Goal: Information Seeking & Learning: Learn about a topic

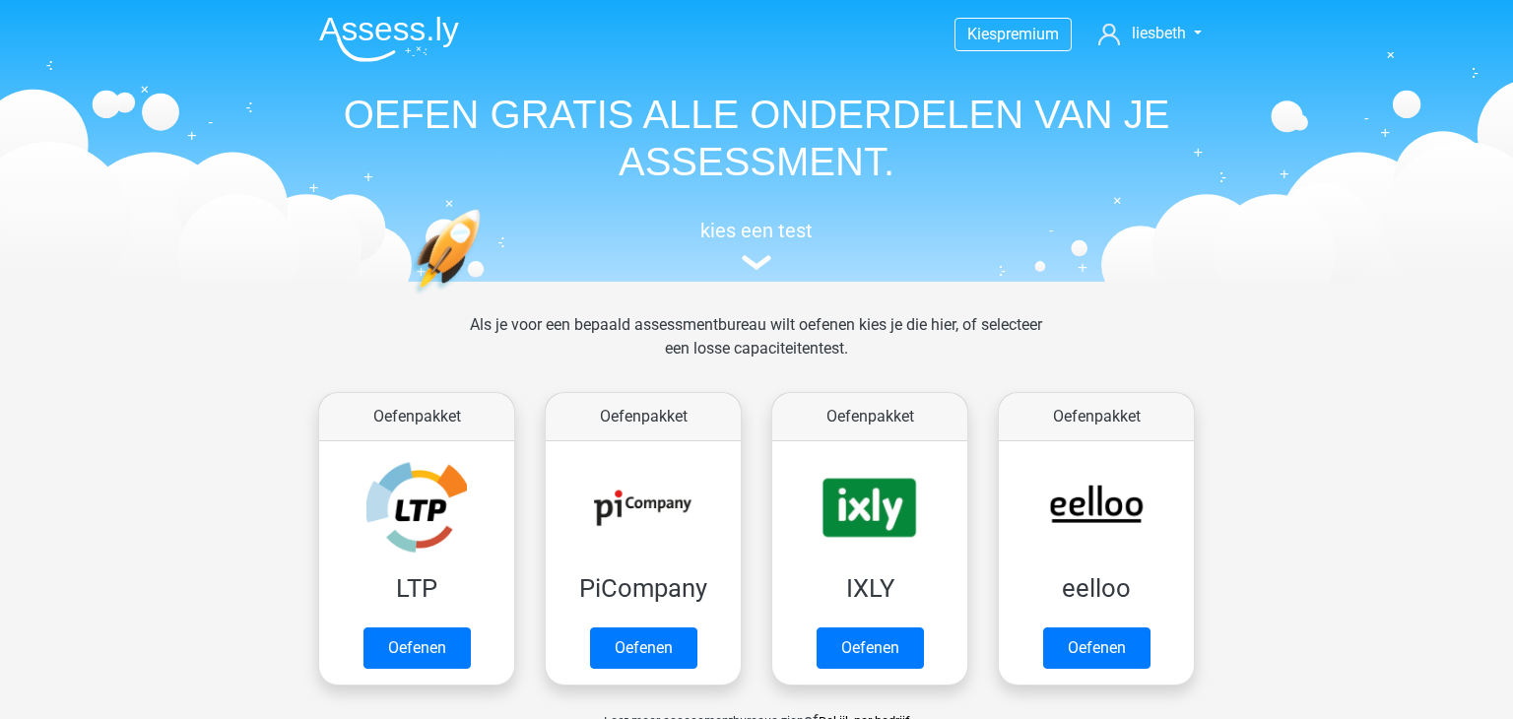
click at [756, 231] on h5 "kies een test" at bounding box center [756, 231] width 906 height 24
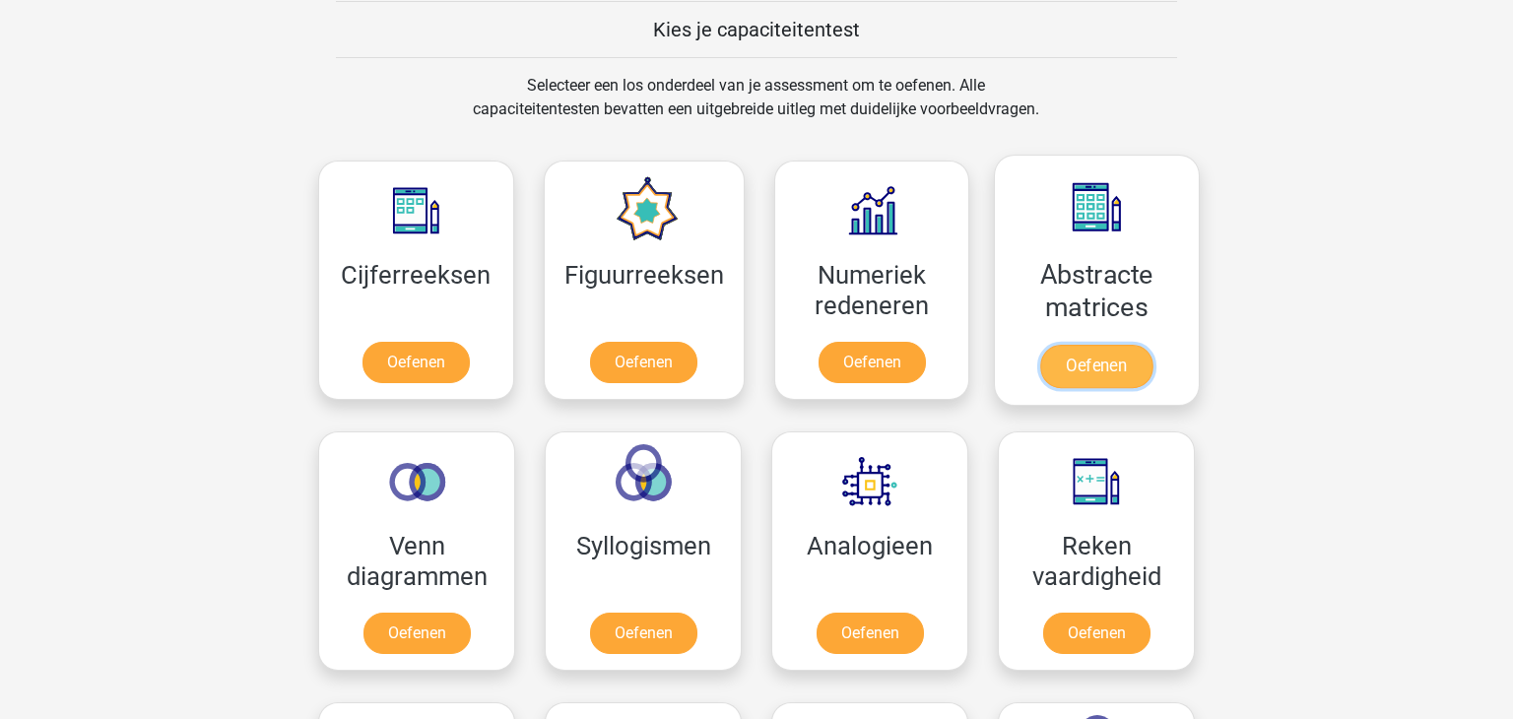
click at [1099, 365] on link "Oefenen" at bounding box center [1096, 366] width 112 height 43
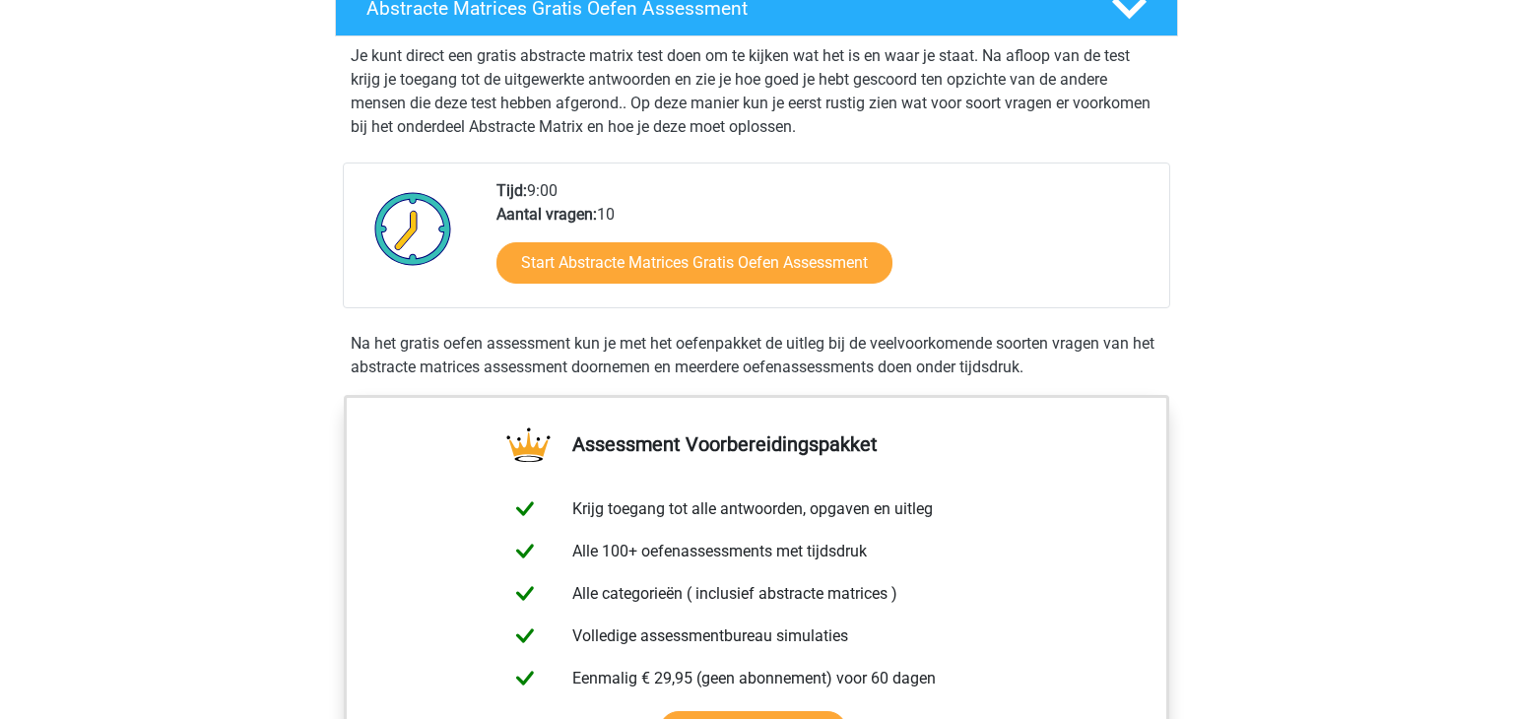
scroll to position [370, 0]
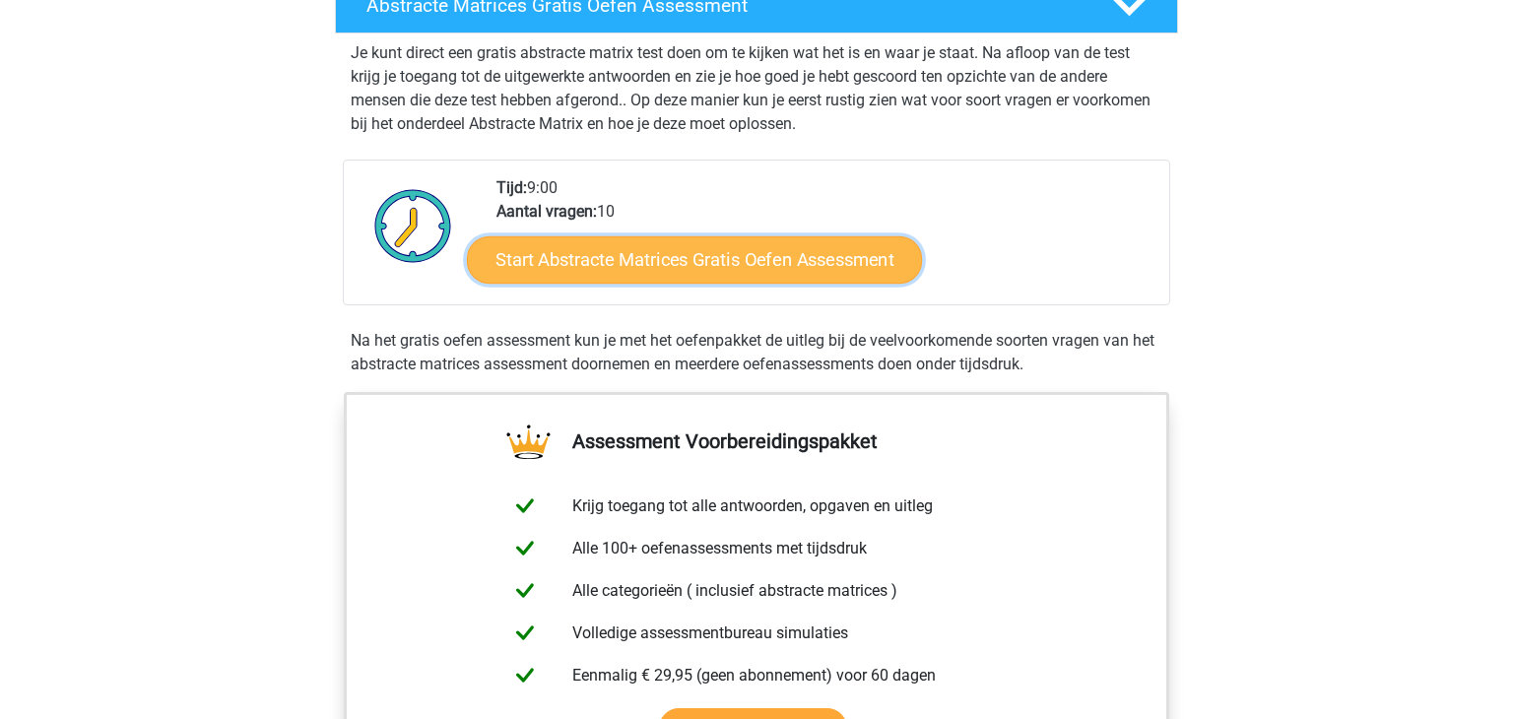
click at [677, 264] on link "Start Abstracte Matrices Gratis Oefen Assessment" at bounding box center [694, 258] width 455 height 47
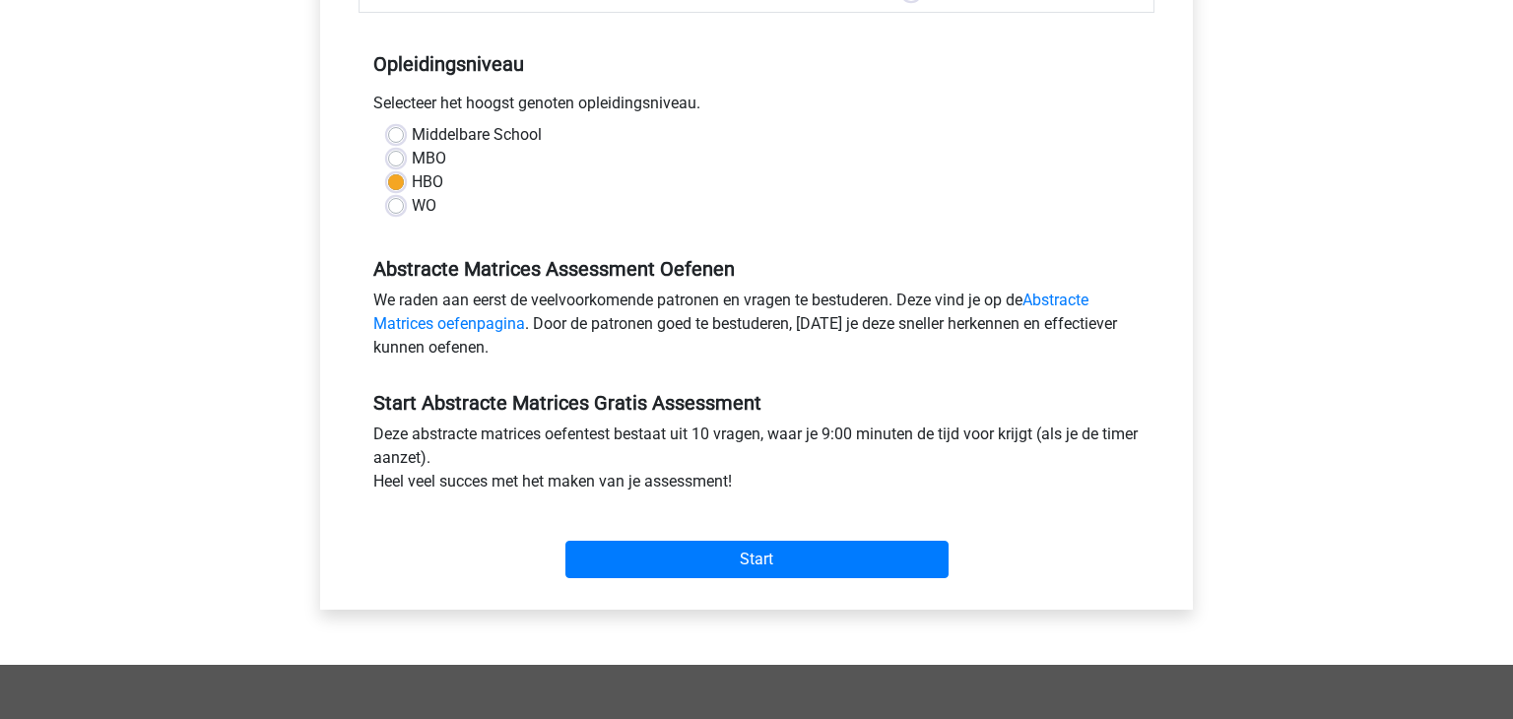
scroll to position [472, 0]
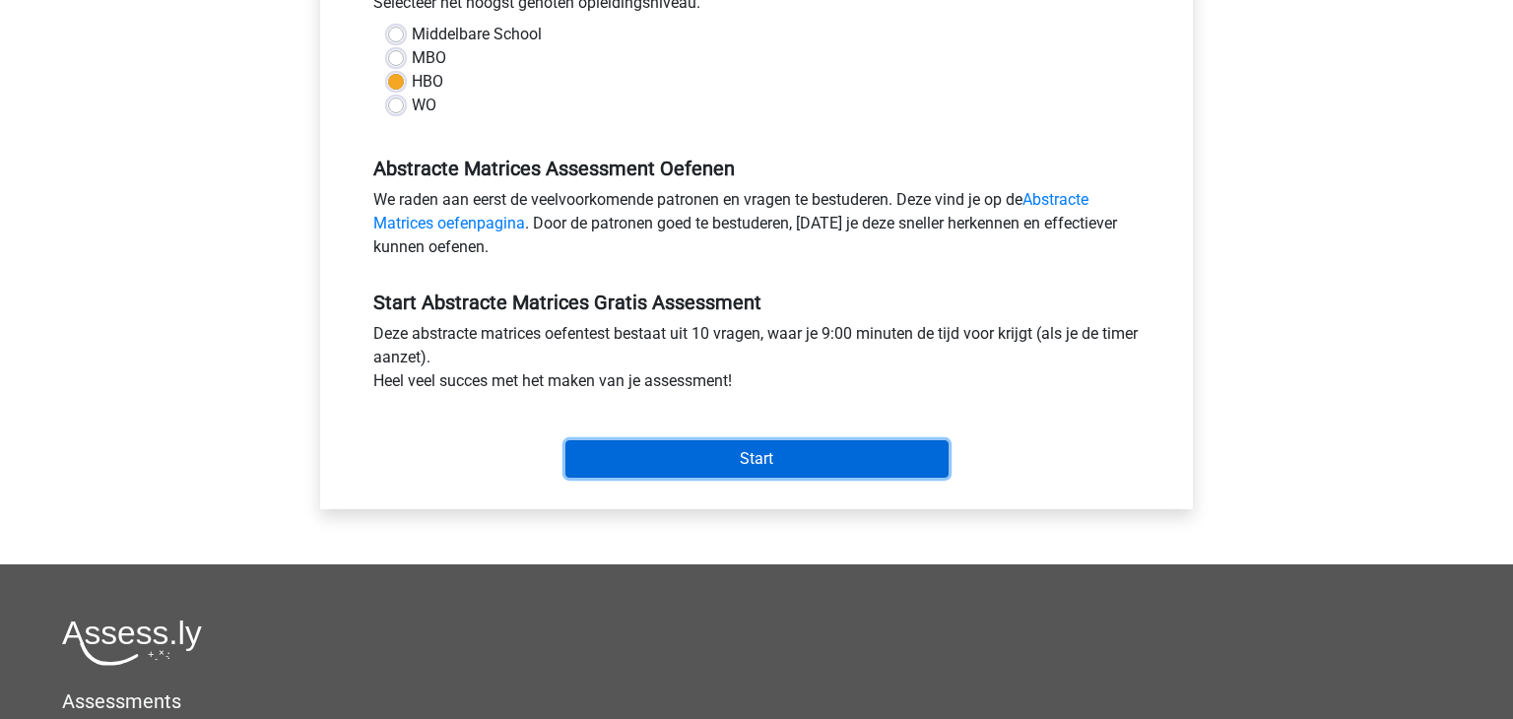
click at [764, 466] on input "Start" at bounding box center [756, 458] width 383 height 37
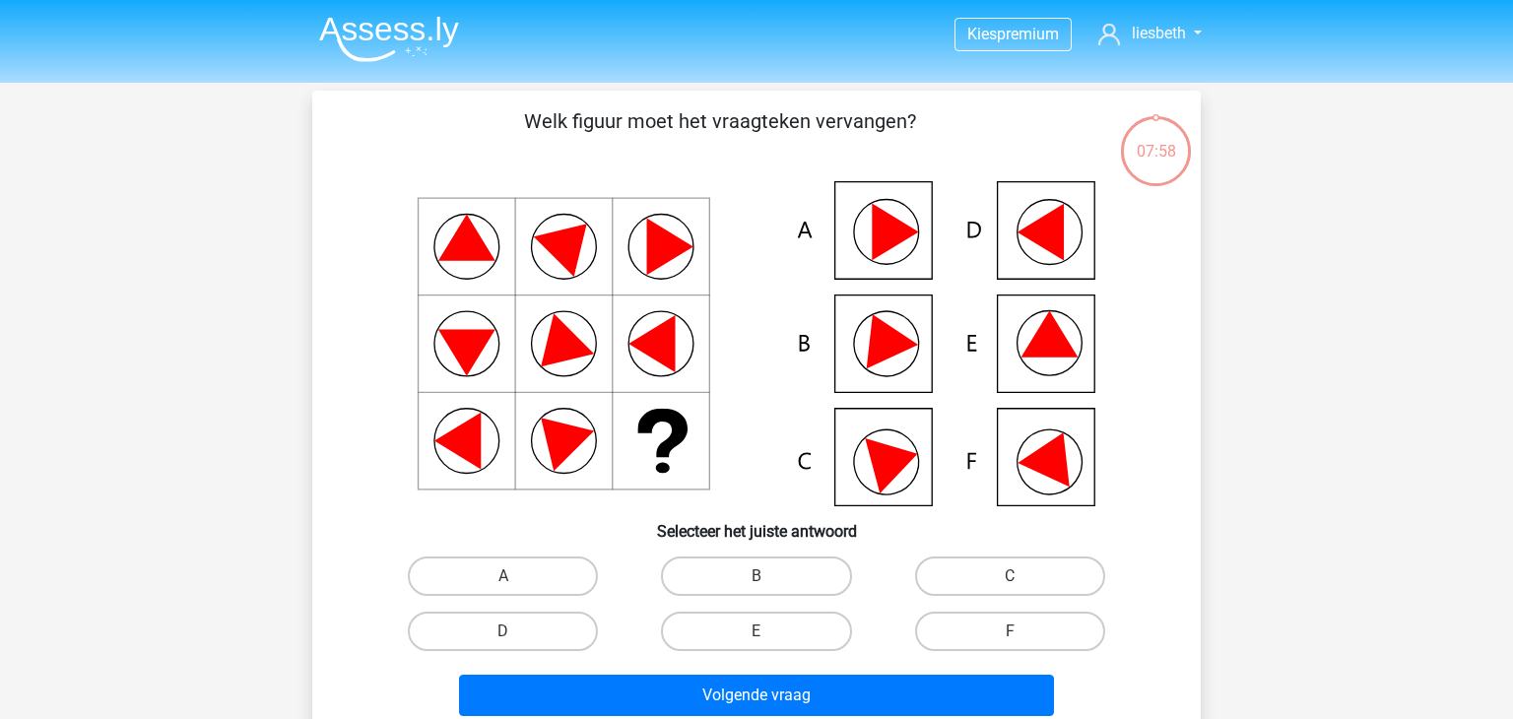
click at [761, 631] on input "E" at bounding box center [763, 637] width 13 height 13
radio input "true"
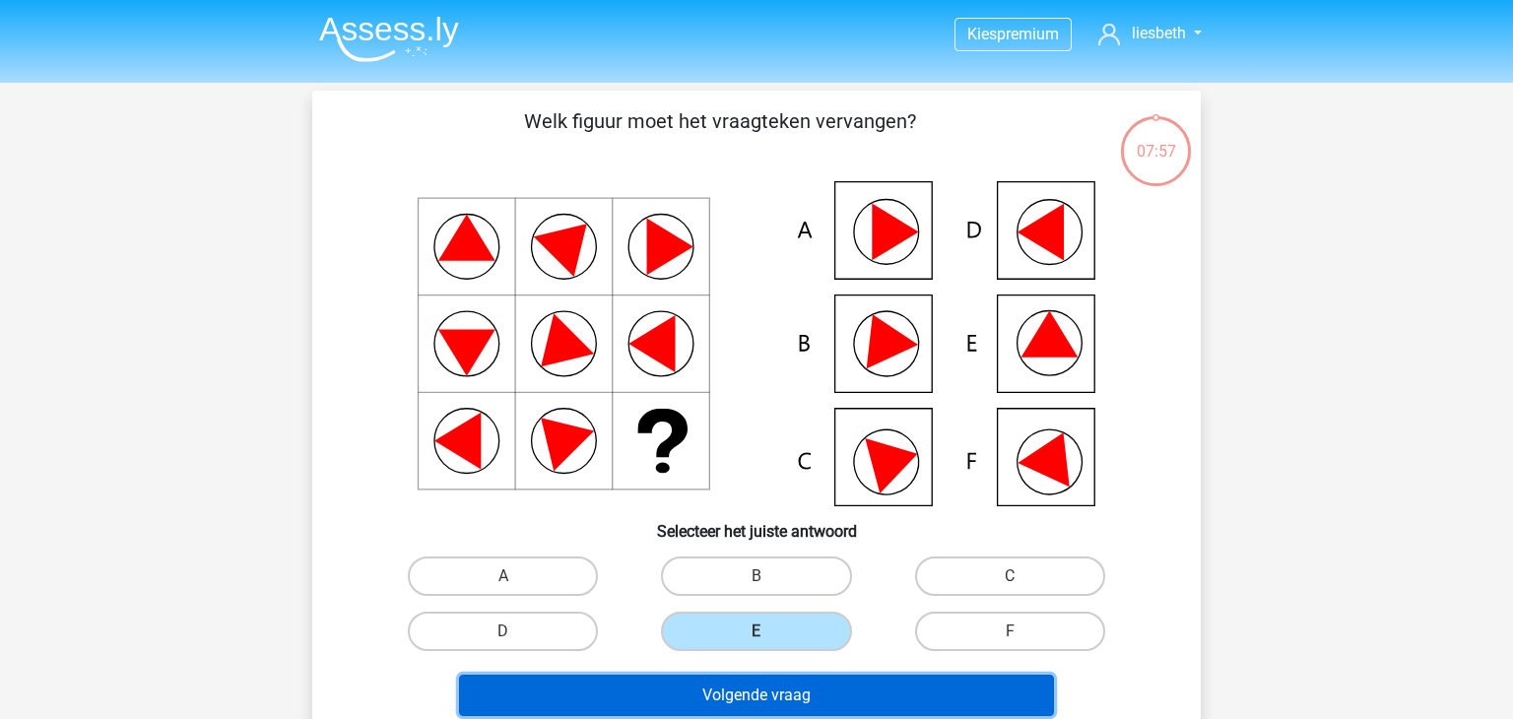
click at [763, 699] on button "Volgende vraag" at bounding box center [757, 695] width 596 height 41
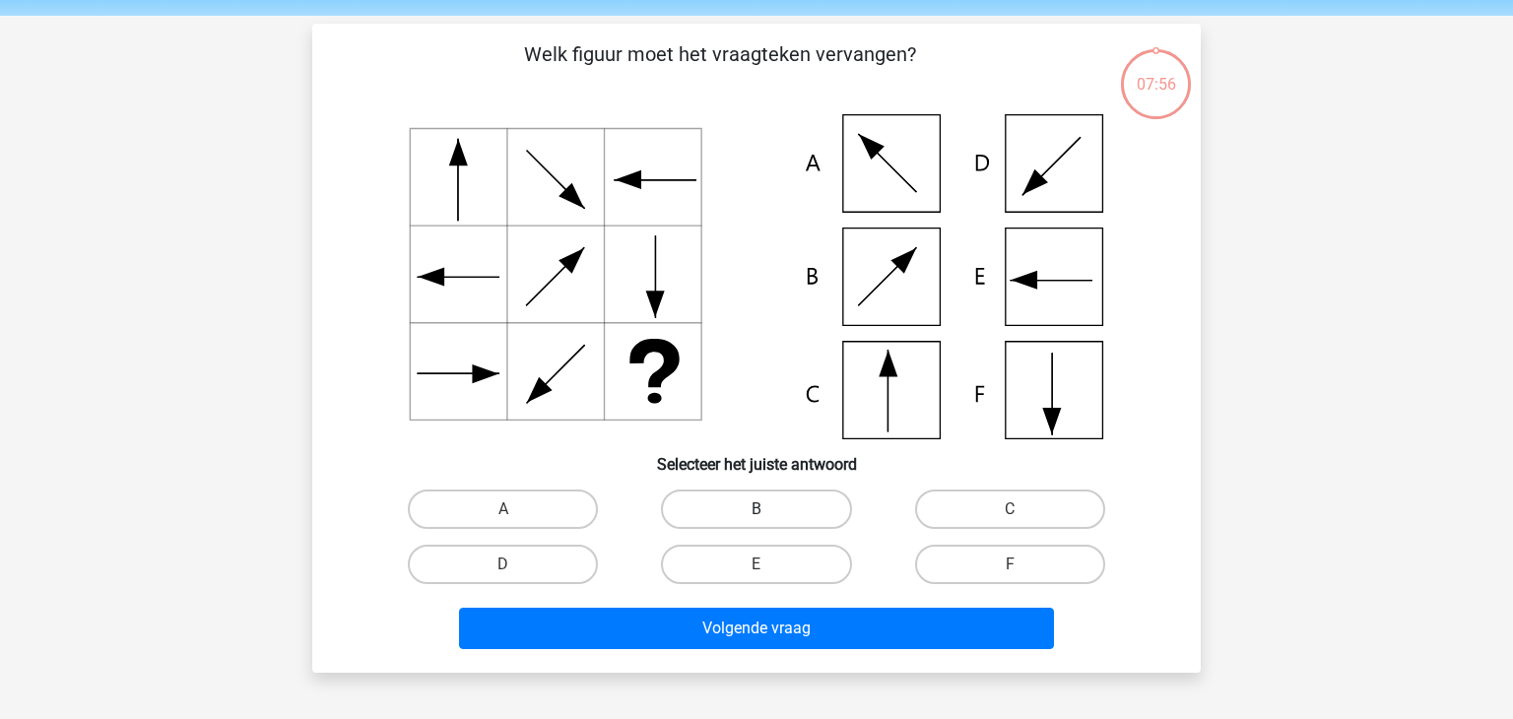
scroll to position [91, 0]
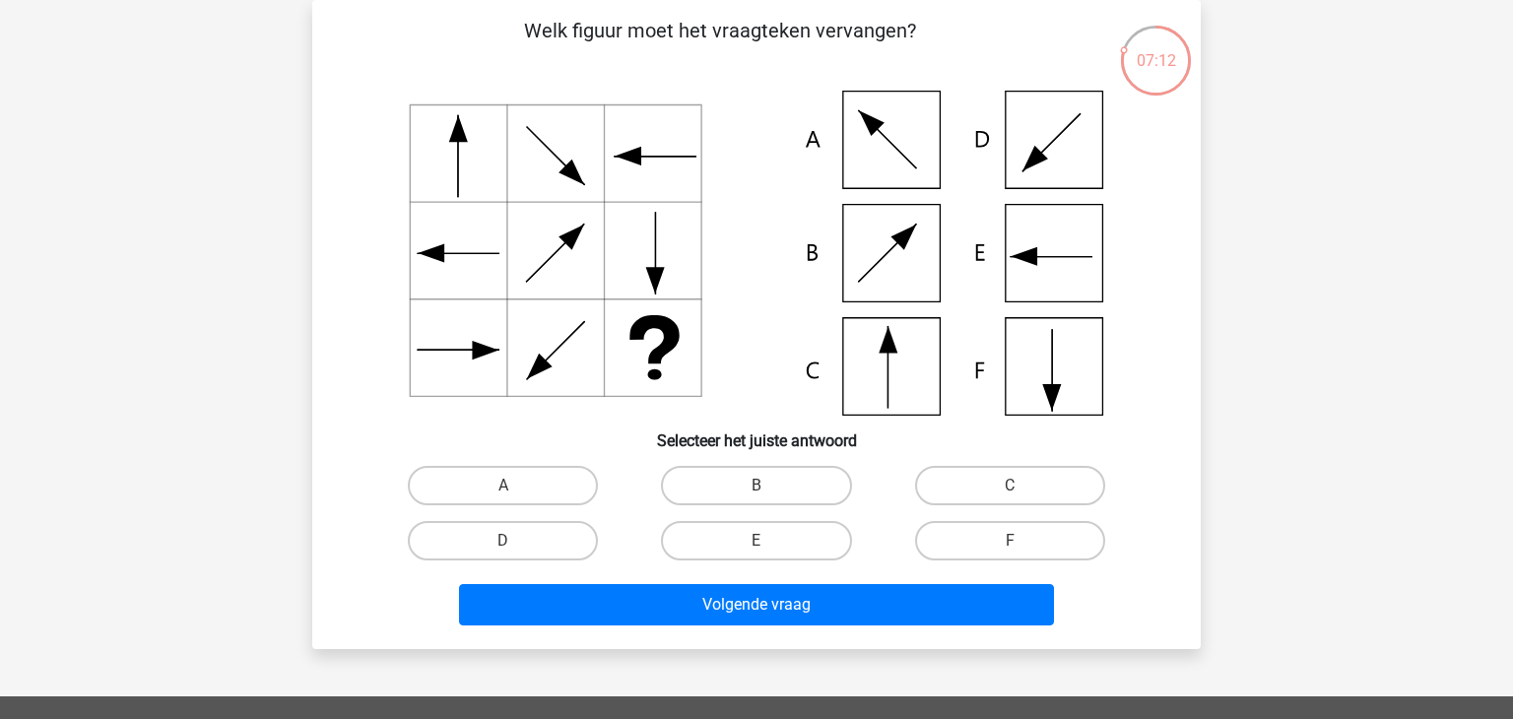
click at [1012, 490] on input "C" at bounding box center [1016, 492] width 13 height 13
radio input "true"
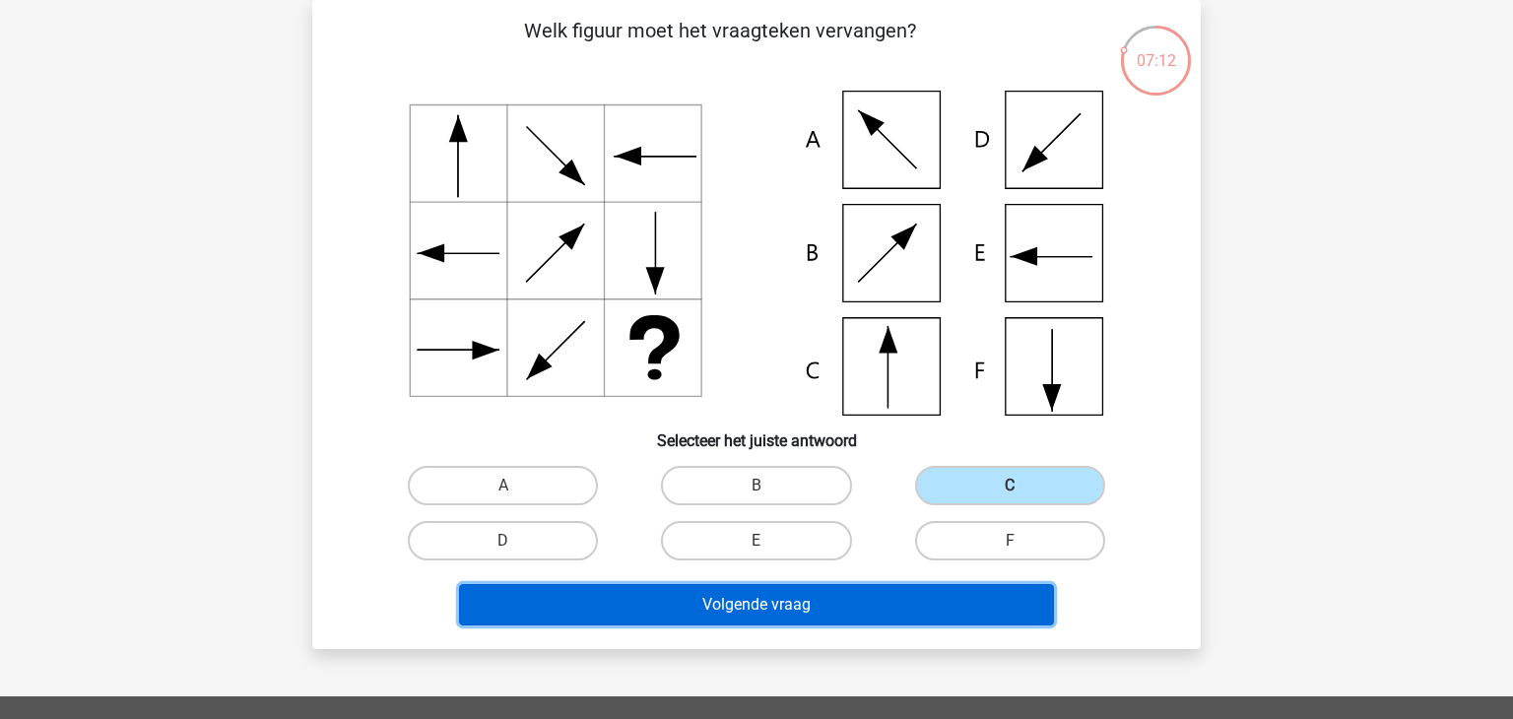
click at [803, 595] on button "Volgende vraag" at bounding box center [757, 604] width 596 height 41
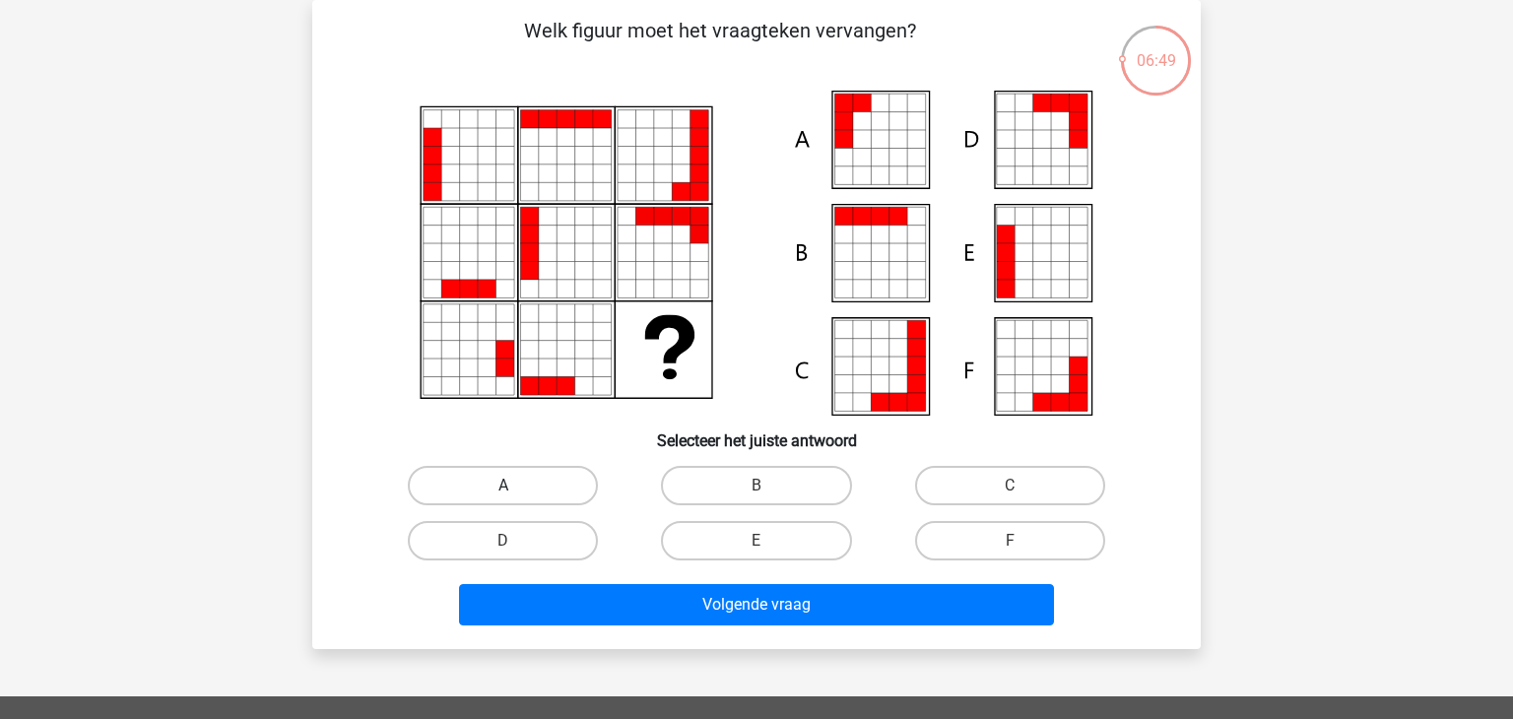
click at [516, 483] on label "A" at bounding box center [503, 485] width 190 height 39
click at [516, 486] on input "A" at bounding box center [509, 492] width 13 height 13
radio input "true"
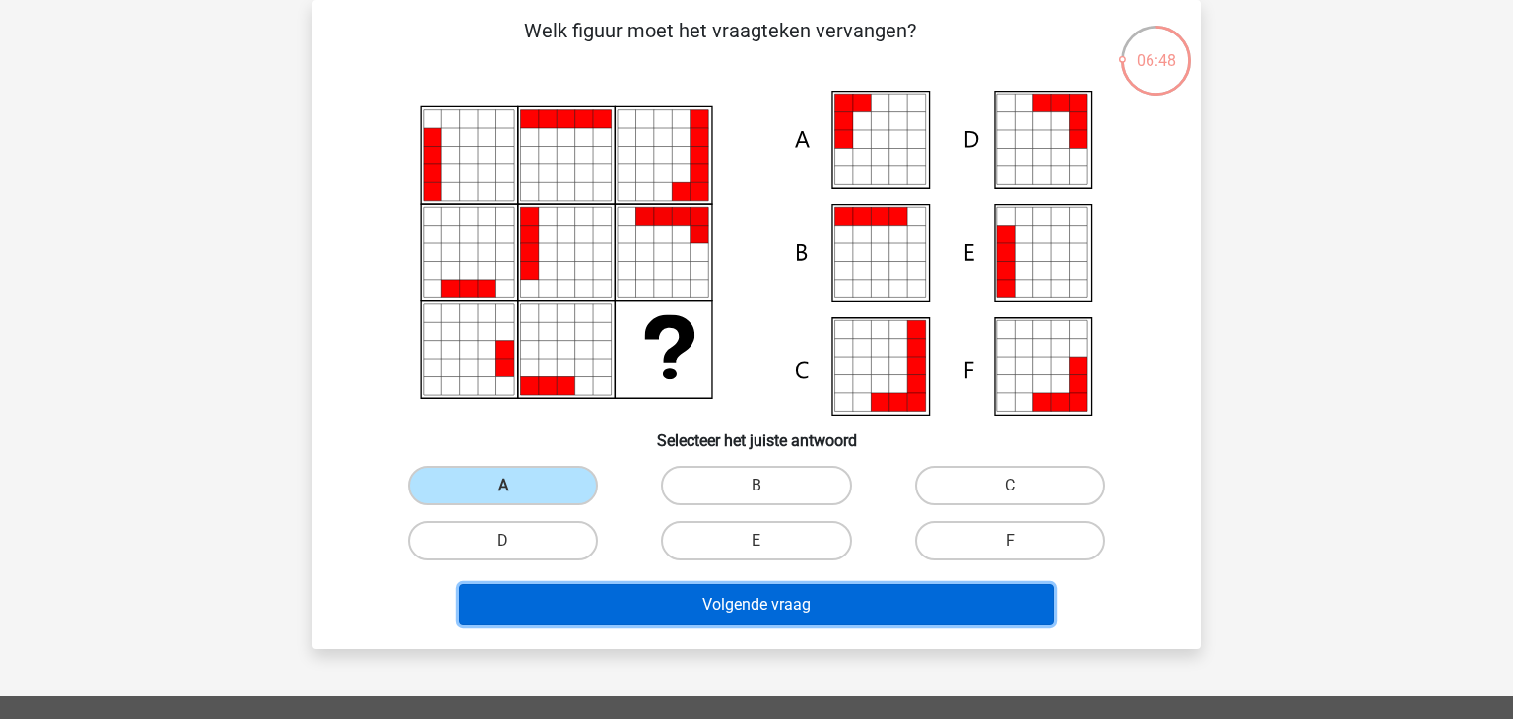
click at [778, 604] on button "Volgende vraag" at bounding box center [757, 604] width 596 height 41
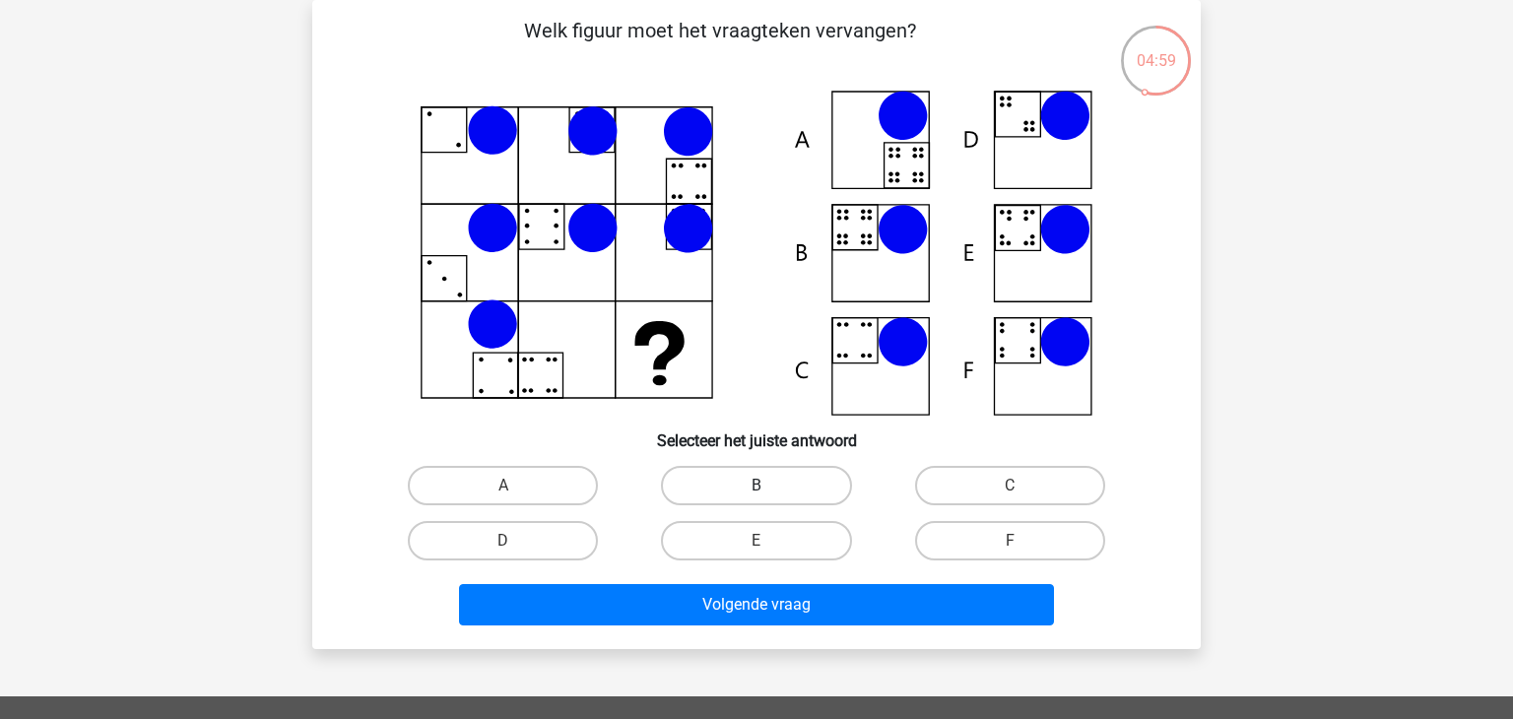
click at [761, 478] on label "B" at bounding box center [756, 485] width 190 height 39
click at [761, 486] on input "B" at bounding box center [763, 492] width 13 height 13
radio input "true"
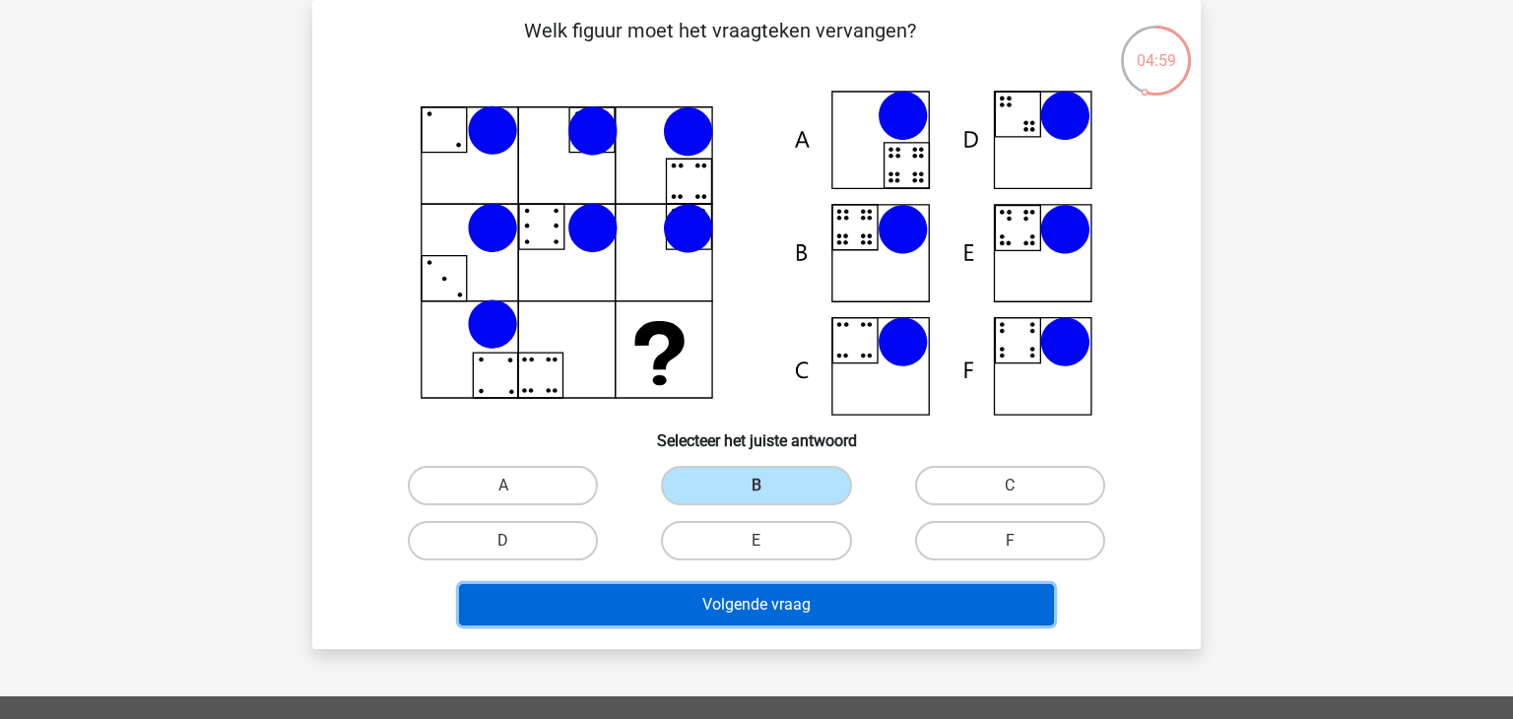
click at [779, 616] on button "Volgende vraag" at bounding box center [757, 604] width 596 height 41
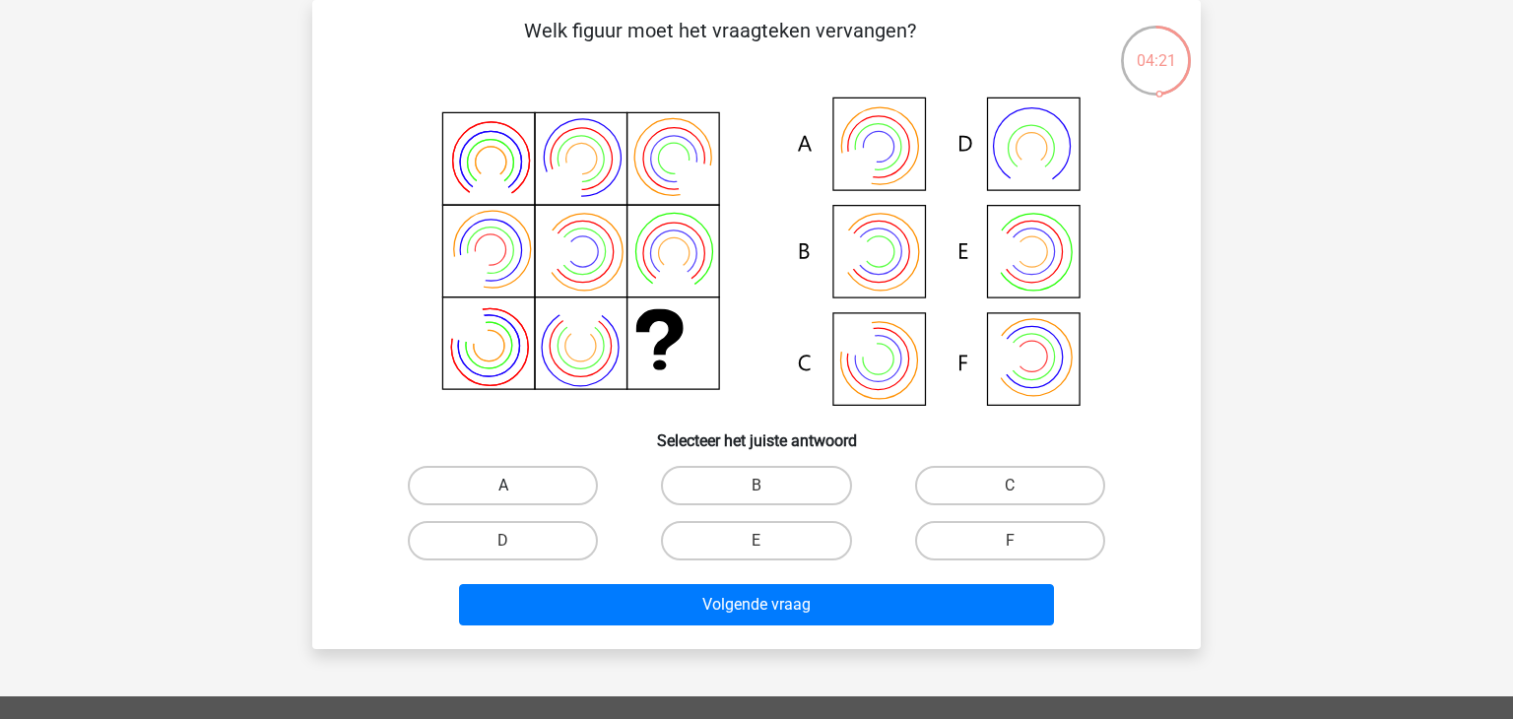
click at [549, 478] on label "A" at bounding box center [503, 485] width 190 height 39
click at [516, 486] on input "A" at bounding box center [509, 492] width 13 height 13
radio input "true"
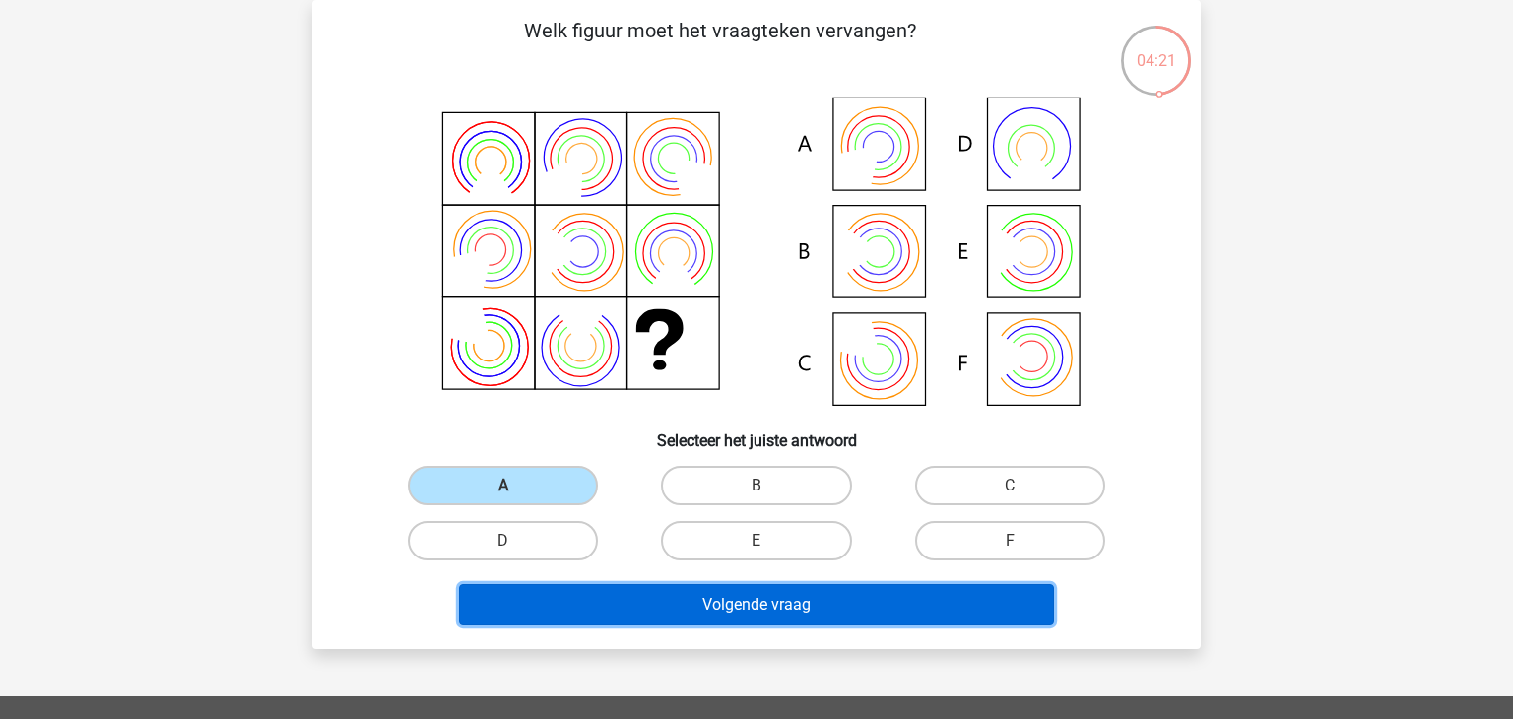
click at [757, 610] on button "Volgende vraag" at bounding box center [757, 604] width 596 height 41
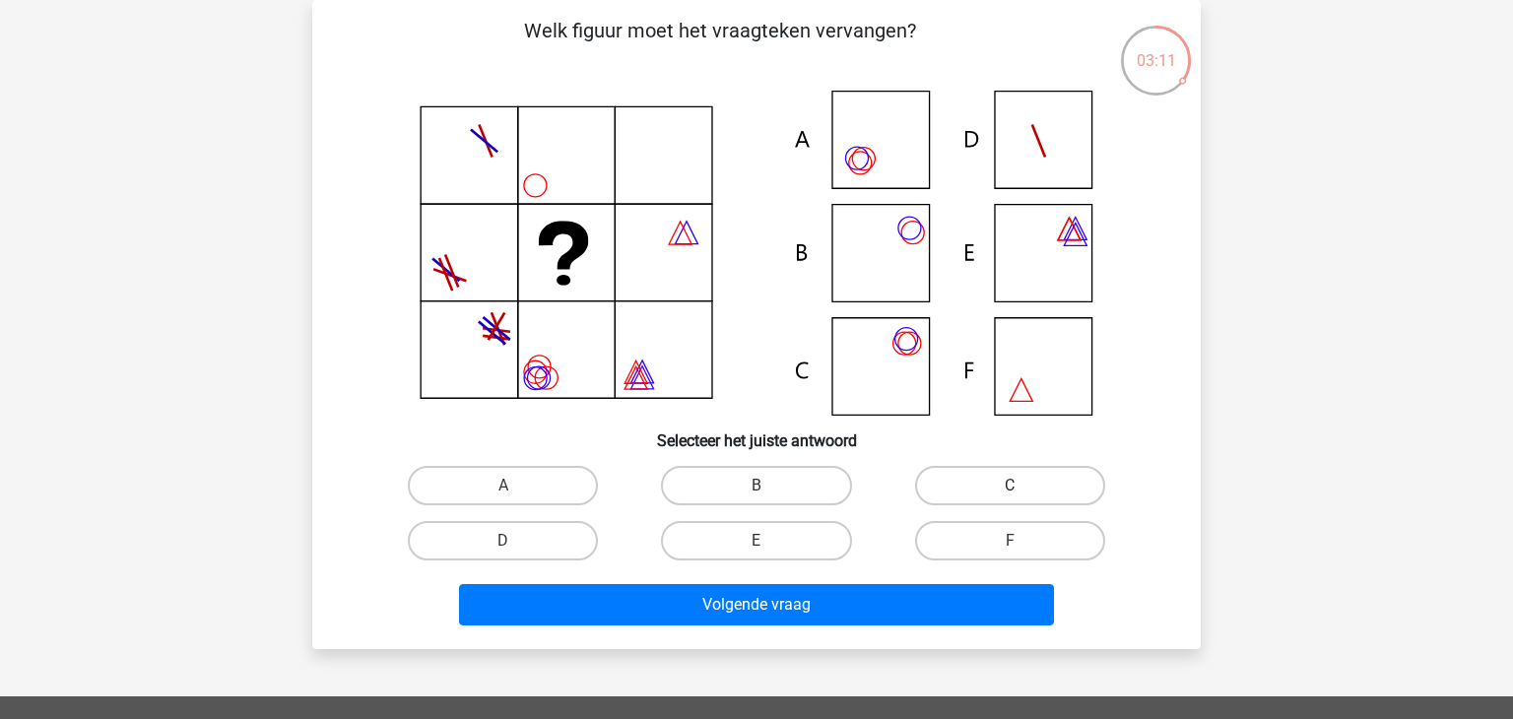
click at [1008, 485] on label "C" at bounding box center [1010, 485] width 190 height 39
click at [1010, 486] on input "C" at bounding box center [1016, 492] width 13 height 13
radio input "true"
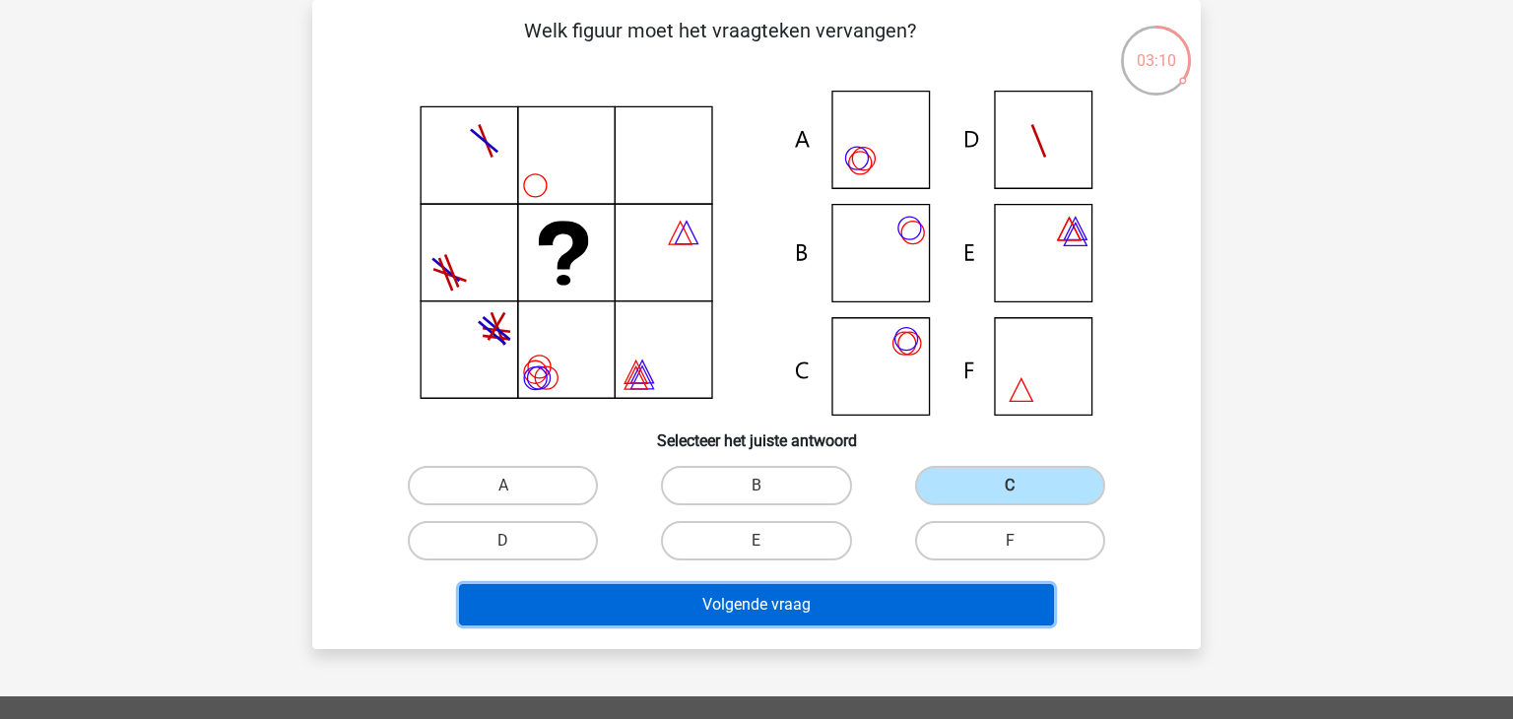
click at [963, 615] on button "Volgende vraag" at bounding box center [757, 604] width 596 height 41
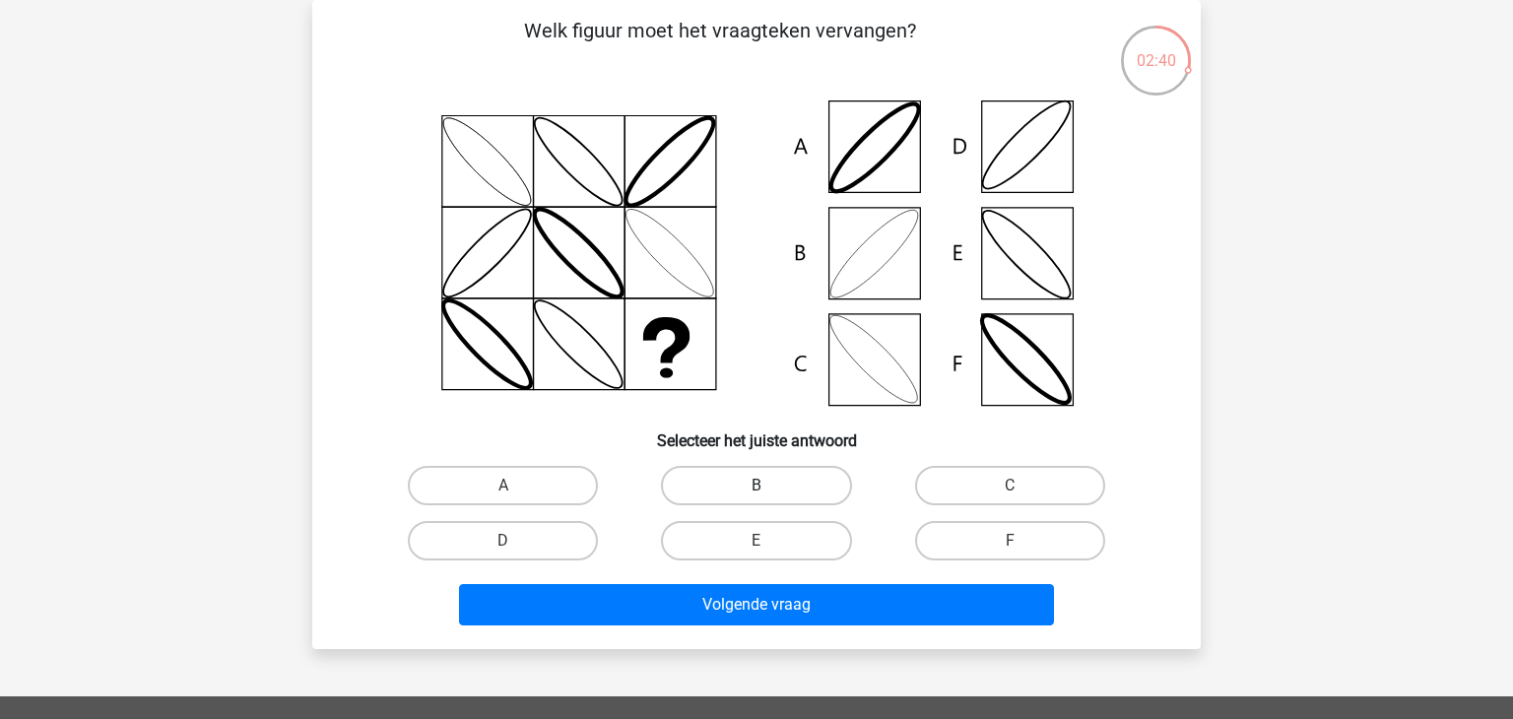
click at [761, 480] on label "B" at bounding box center [756, 485] width 190 height 39
click at [761, 486] on input "B" at bounding box center [763, 492] width 13 height 13
radio input "true"
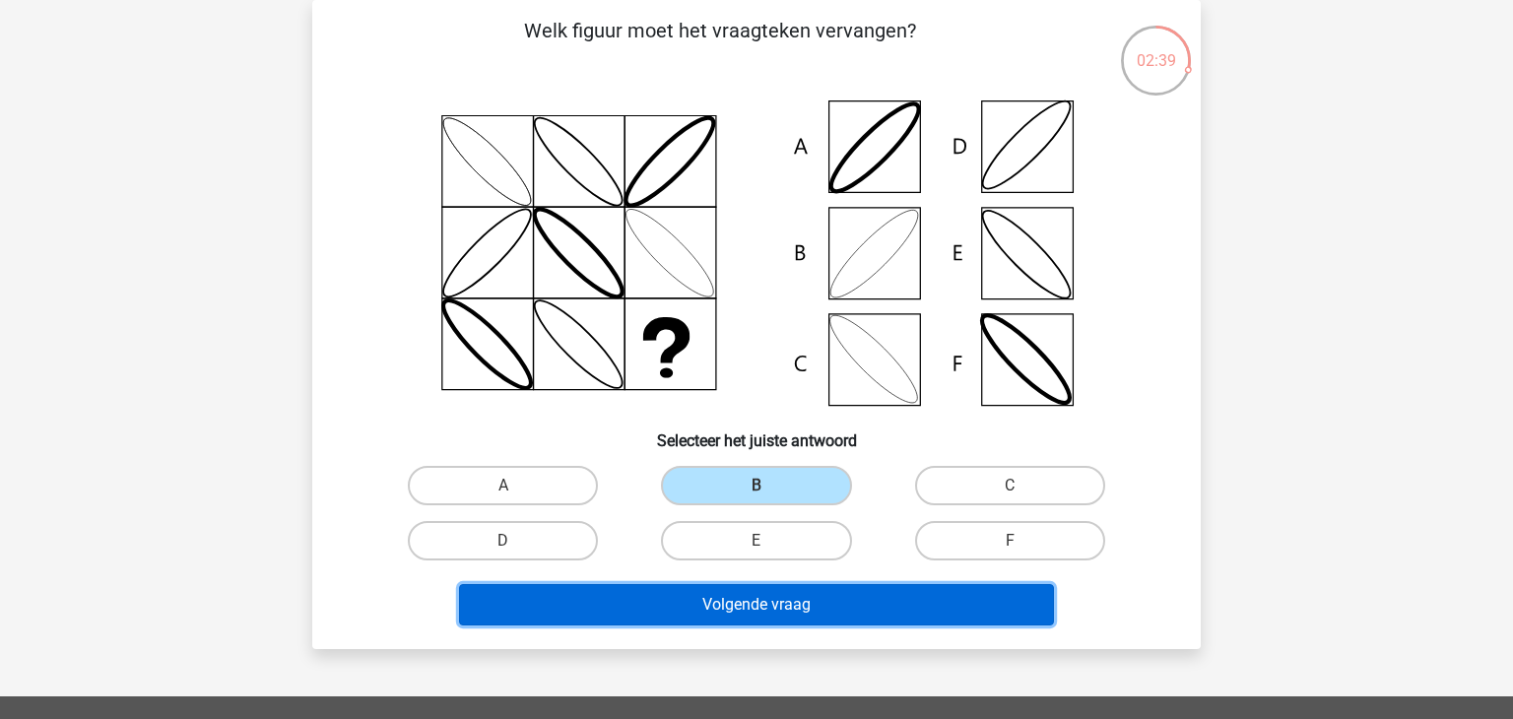
click at [769, 609] on button "Volgende vraag" at bounding box center [757, 604] width 596 height 41
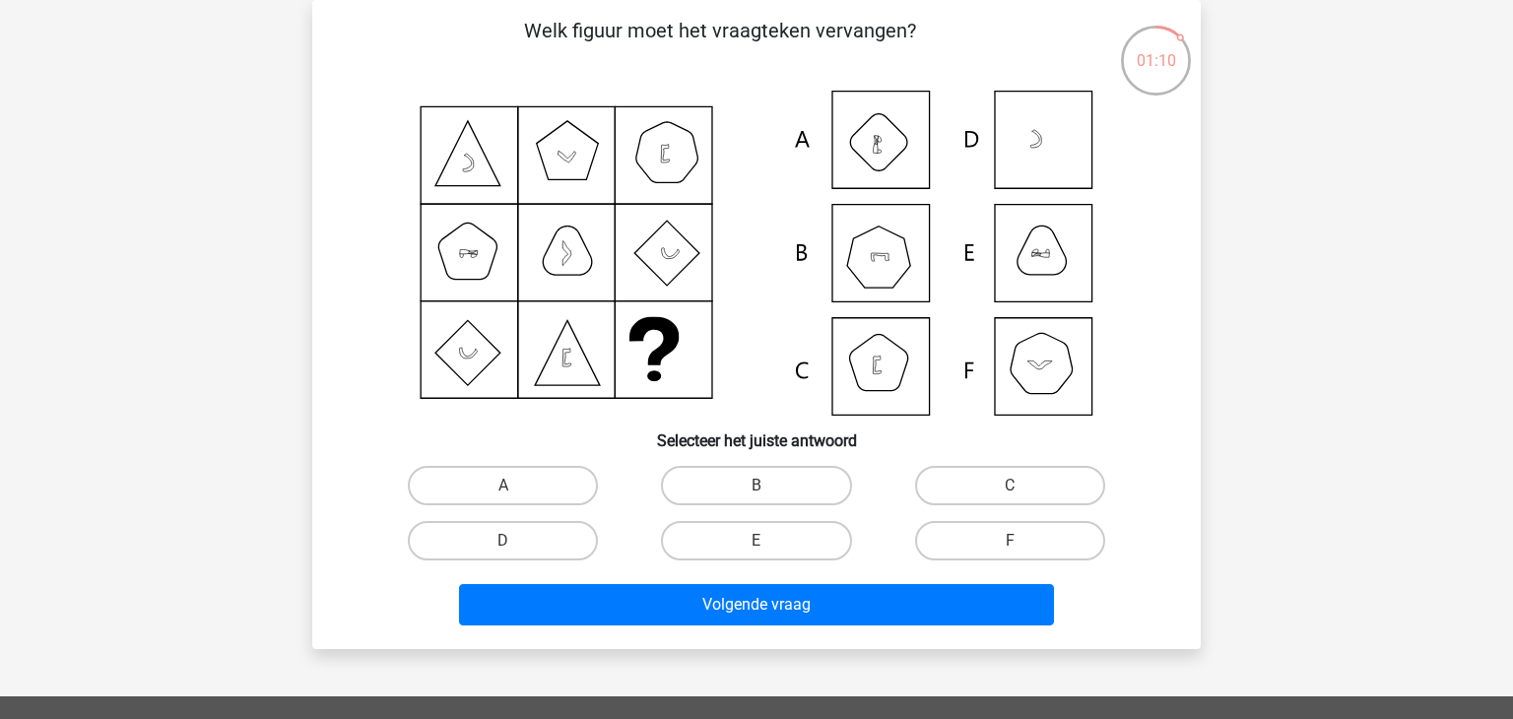
click at [1015, 546] on input "F" at bounding box center [1016, 547] width 13 height 13
radio input "true"
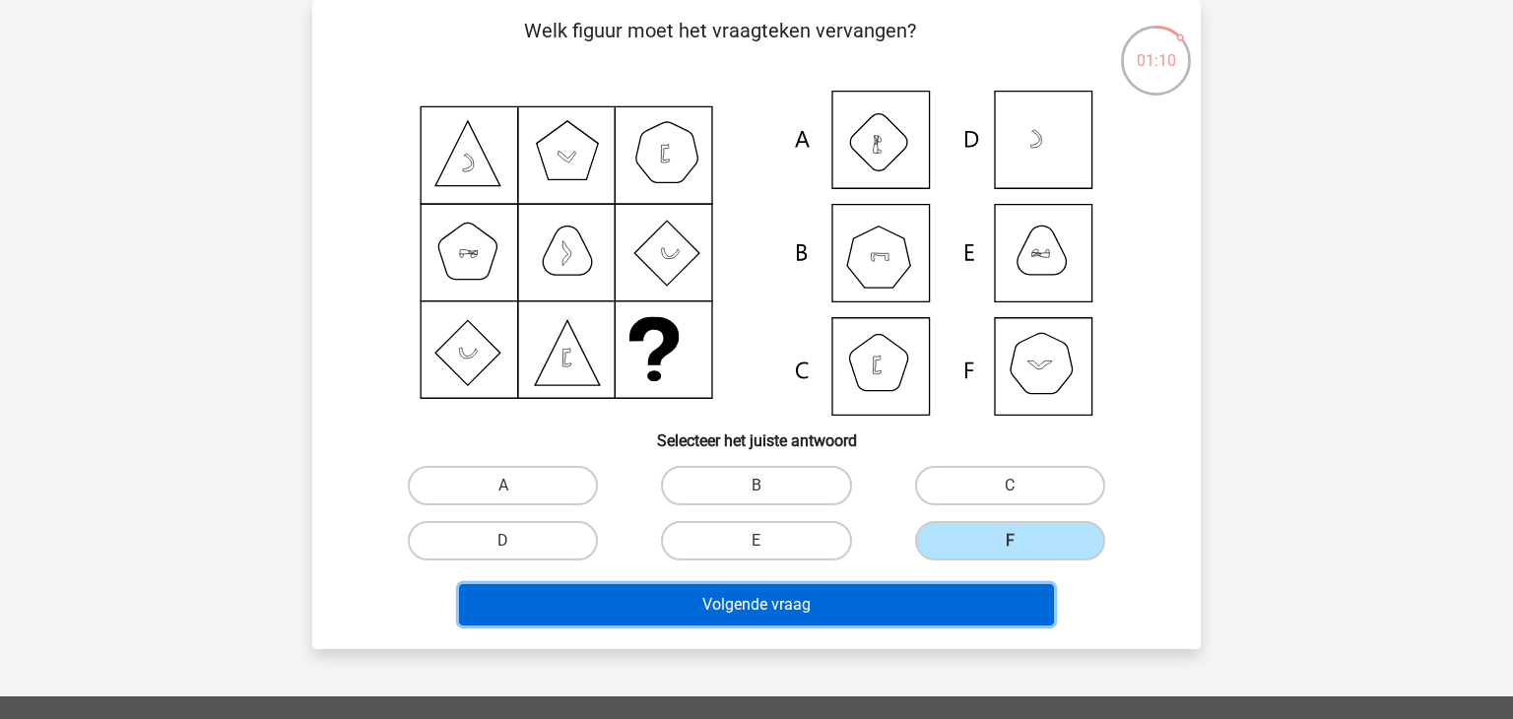
click at [747, 594] on button "Volgende vraag" at bounding box center [757, 604] width 596 height 41
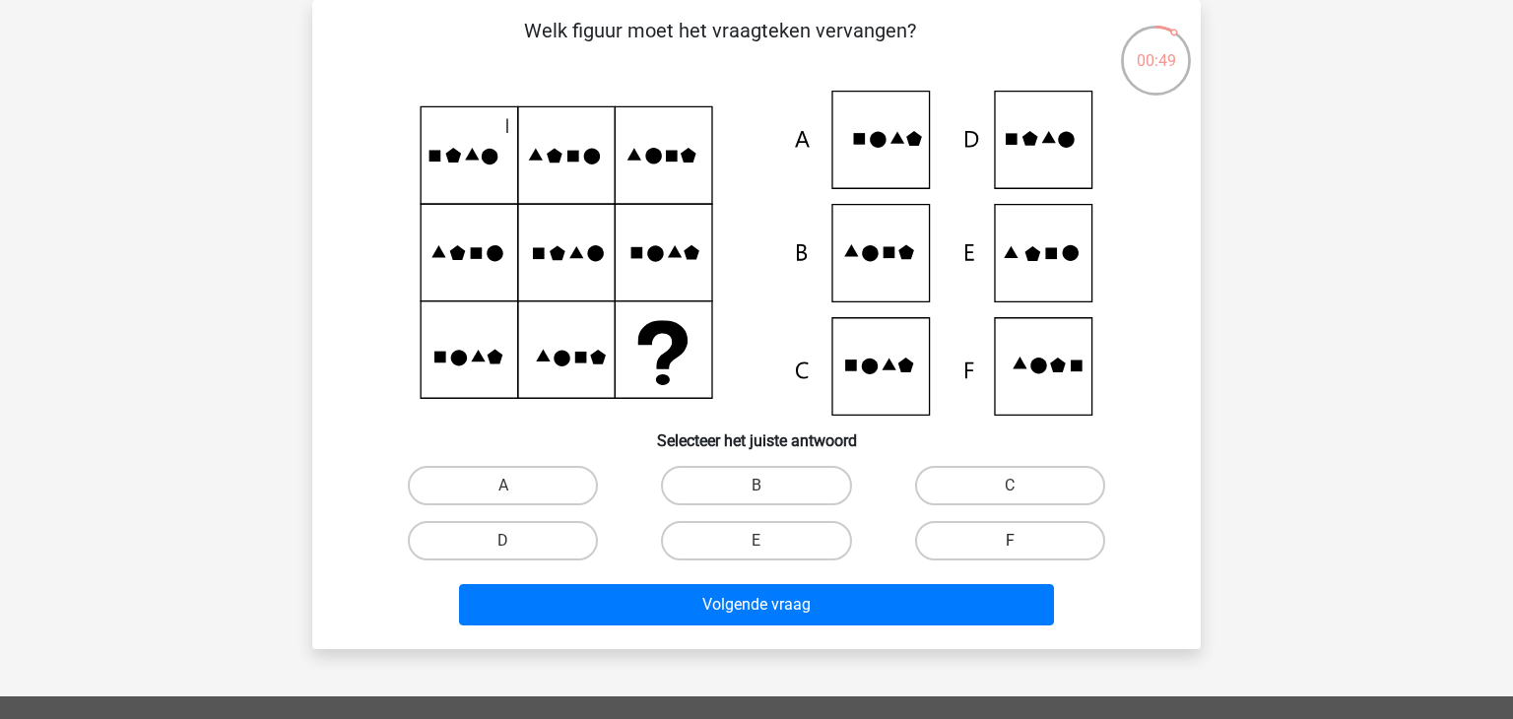
click at [1012, 535] on label "F" at bounding box center [1010, 540] width 190 height 39
click at [1012, 541] on input "F" at bounding box center [1016, 547] width 13 height 13
radio input "true"
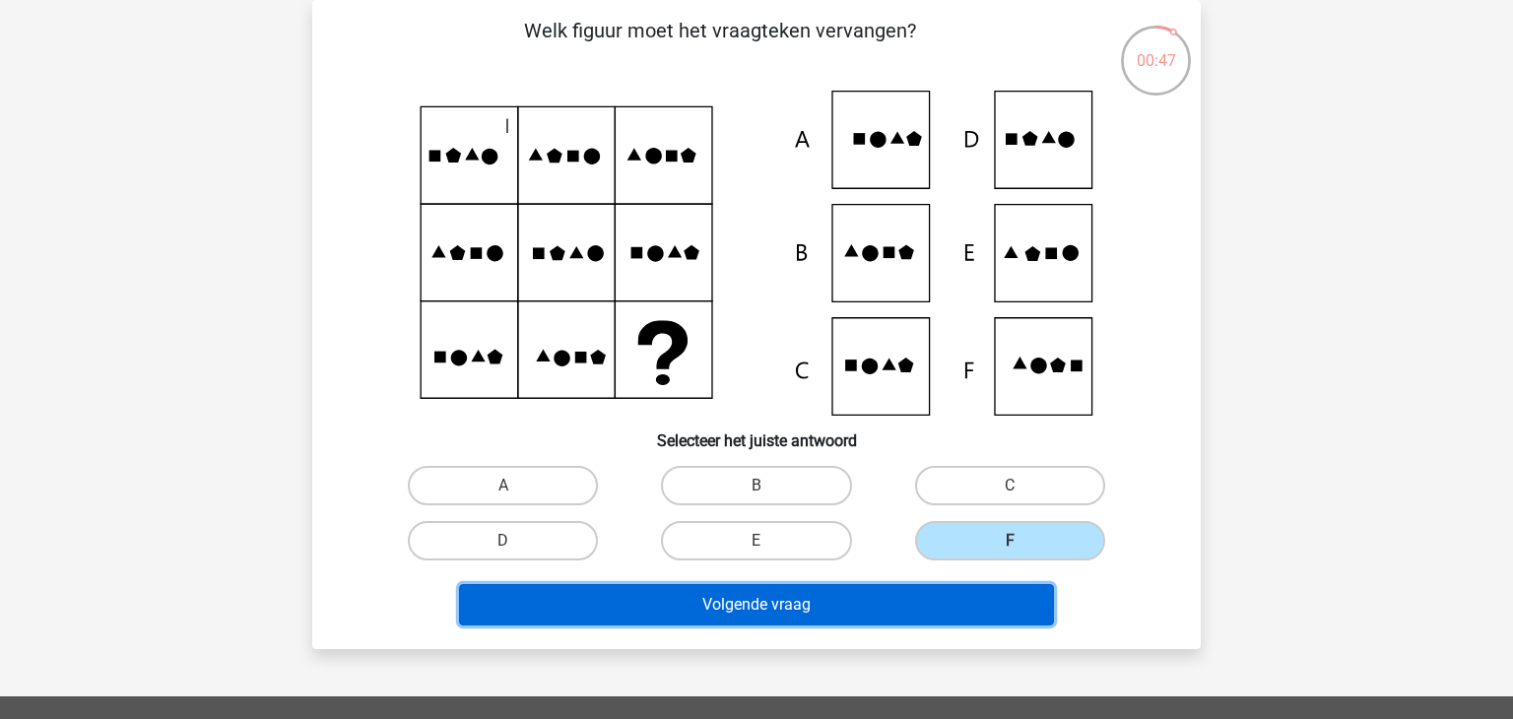
click at [773, 599] on button "Volgende vraag" at bounding box center [757, 604] width 596 height 41
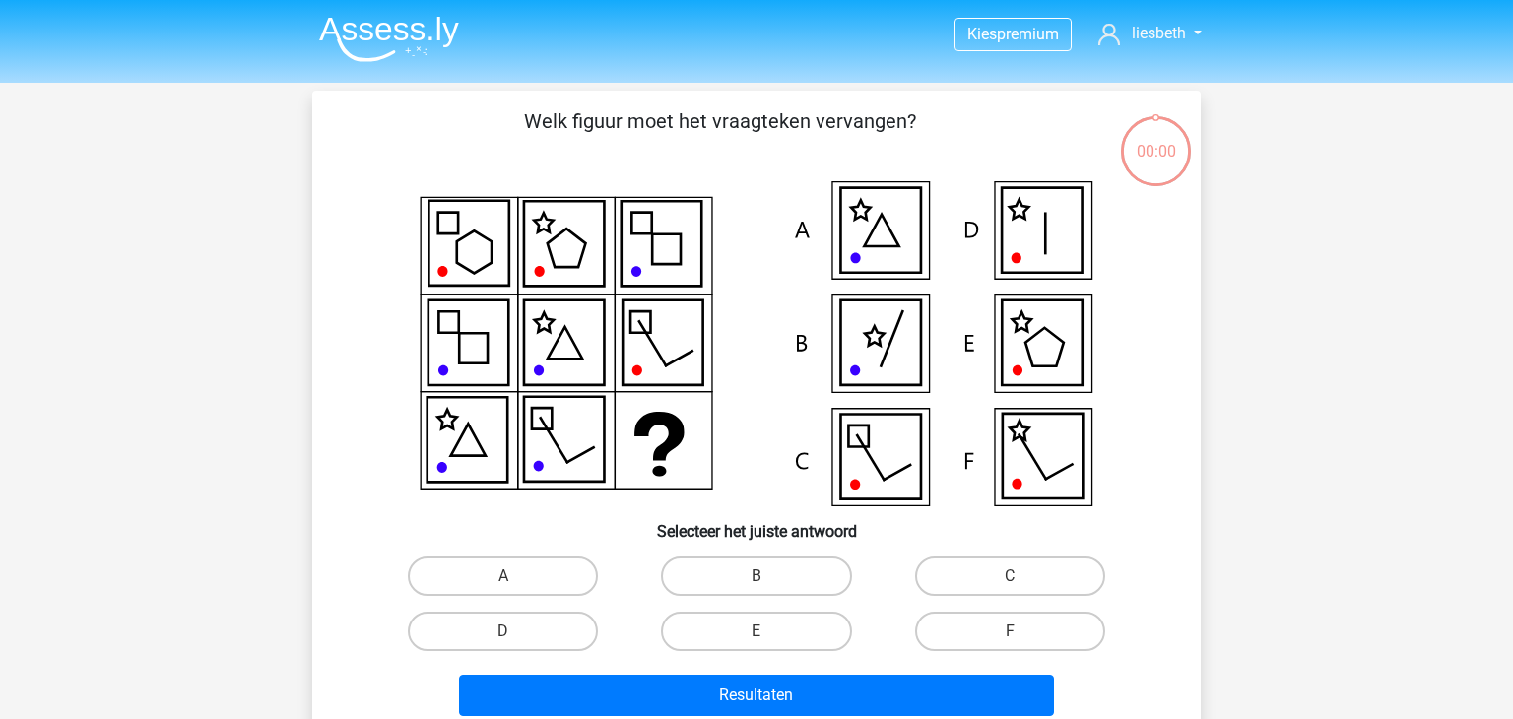
scroll to position [91, 0]
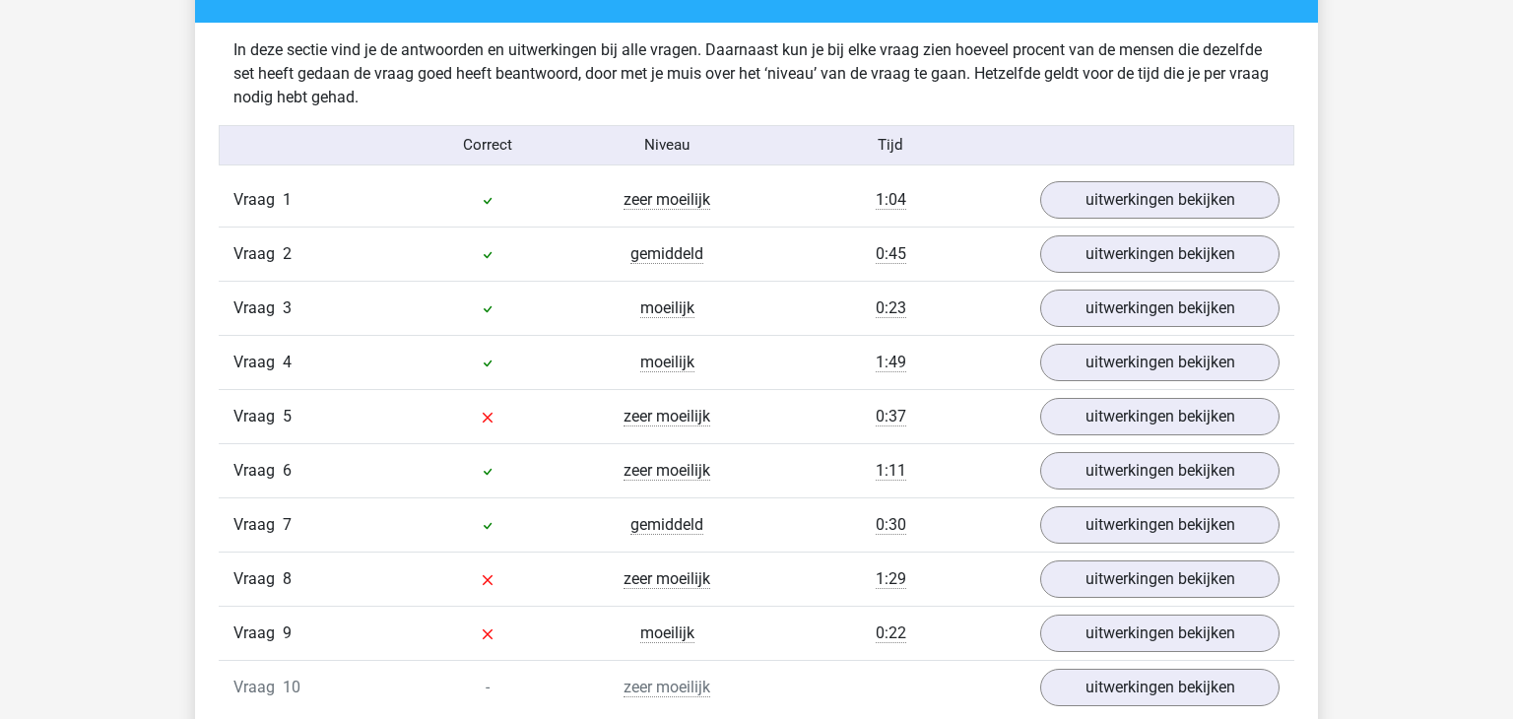
scroll to position [1545, 0]
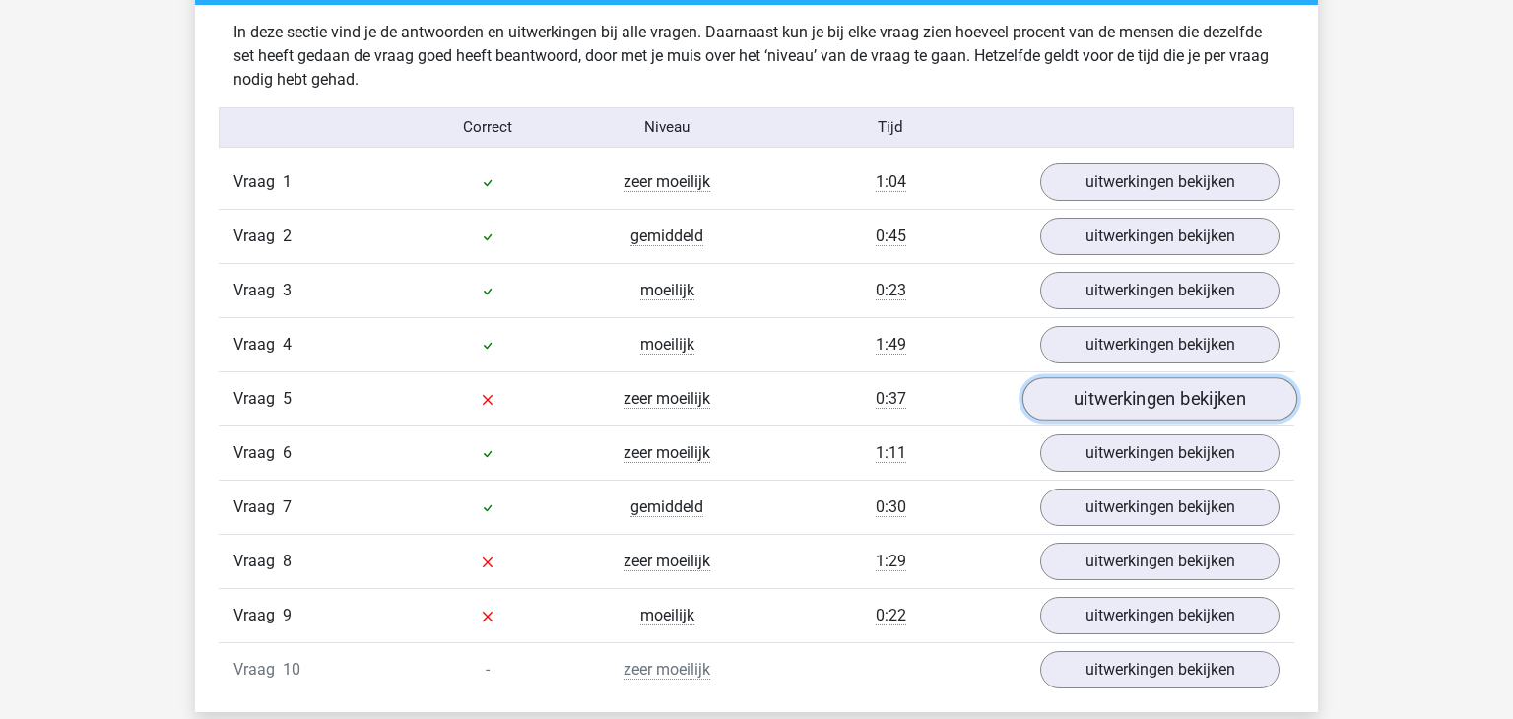
click at [1125, 398] on link "uitwerkingen bekijken" at bounding box center [1160, 398] width 275 height 43
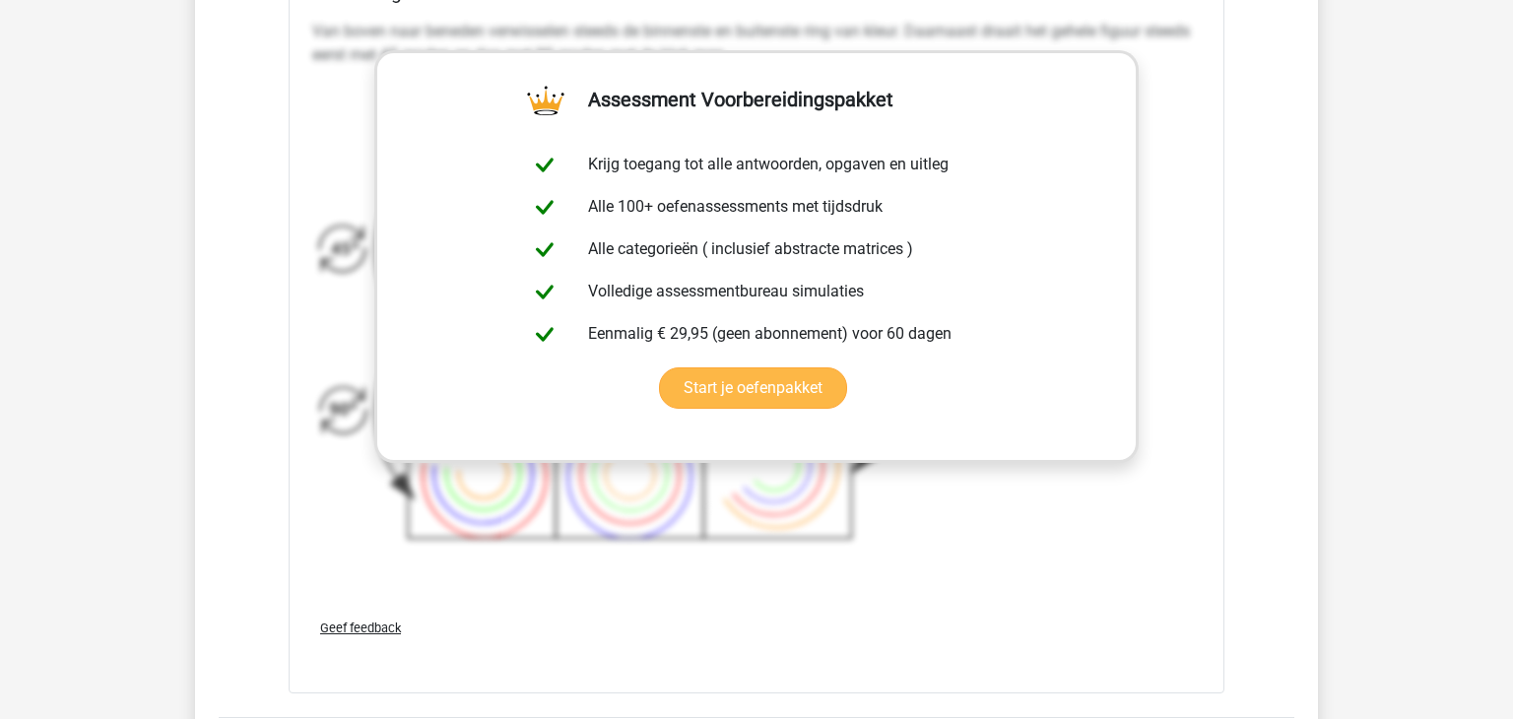
scroll to position [2898, 0]
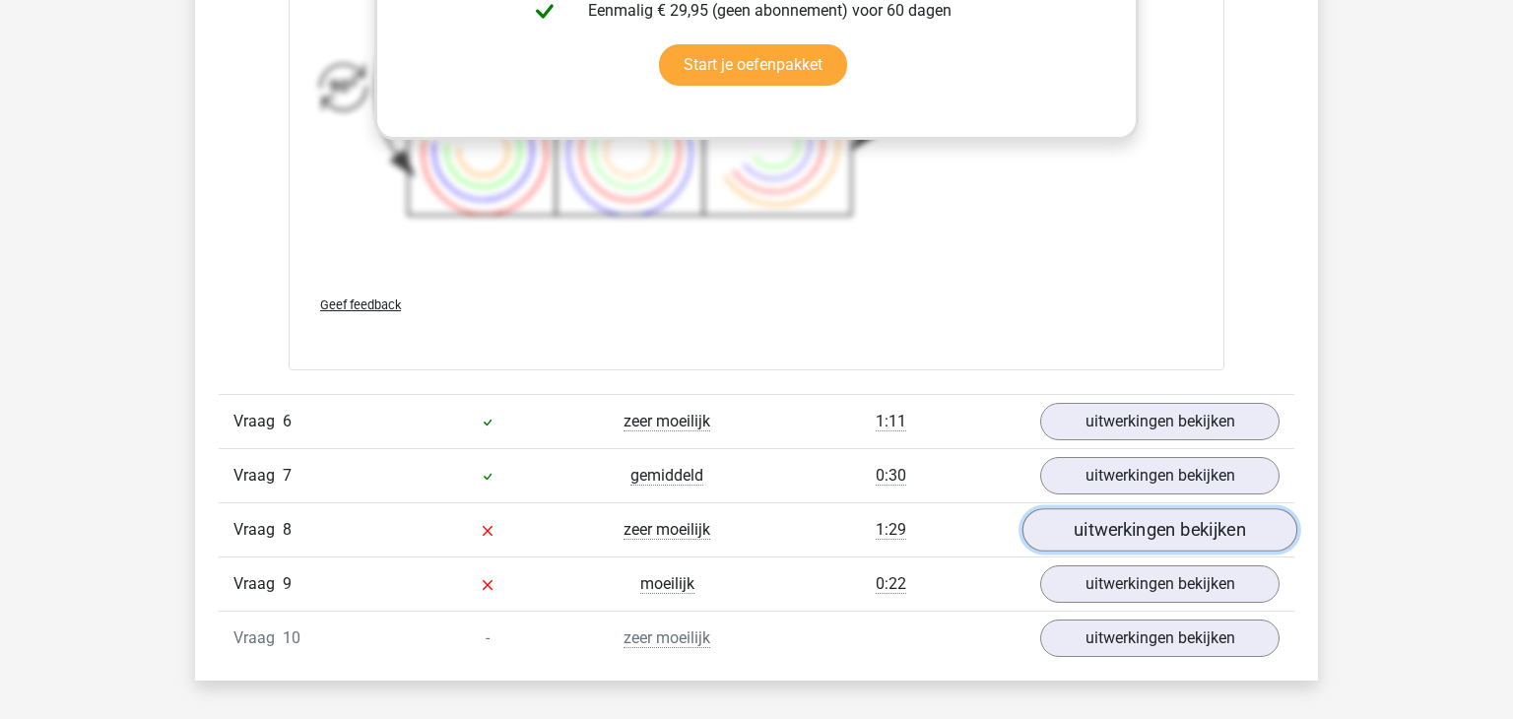
click at [1143, 520] on link "uitwerkingen bekijken" at bounding box center [1160, 529] width 275 height 43
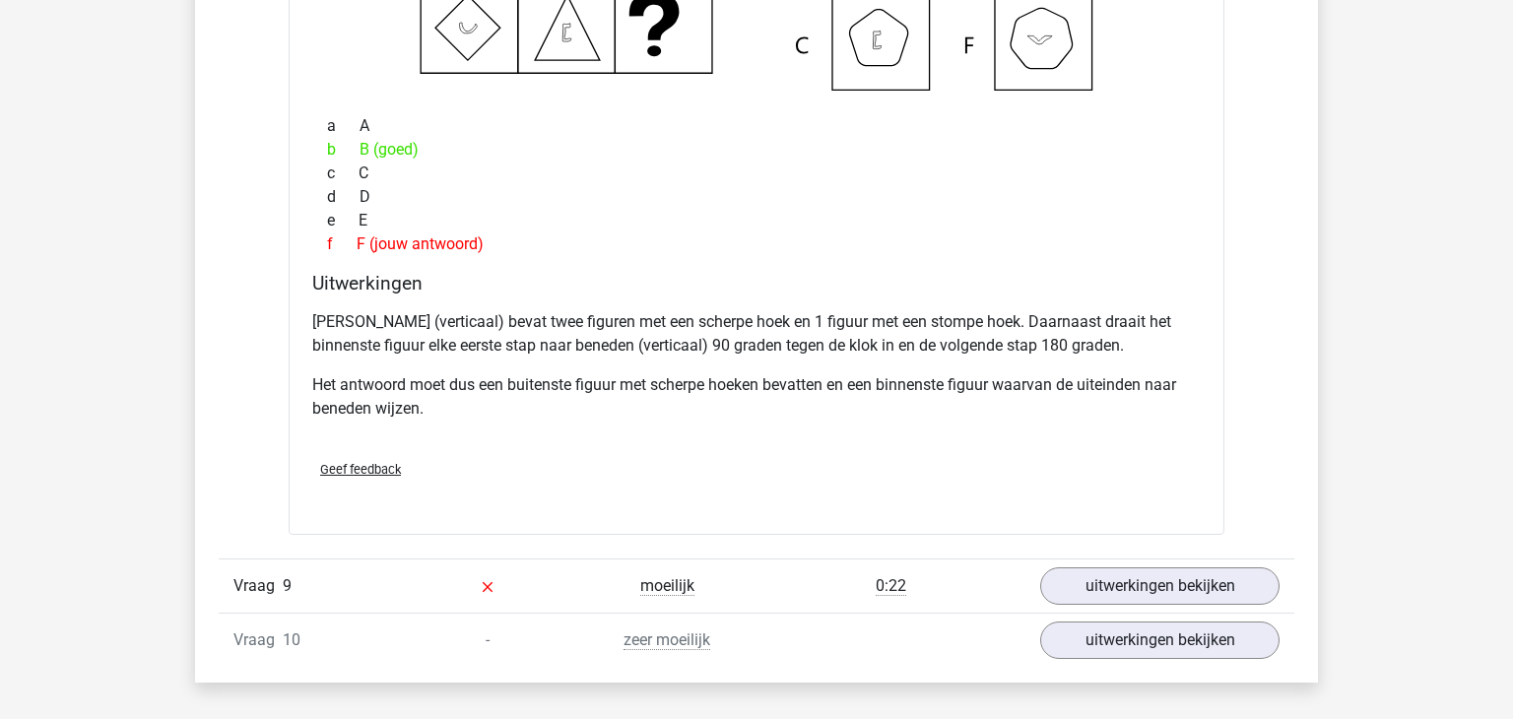
scroll to position [3754, 0]
click at [1190, 594] on link "uitwerkingen bekijken" at bounding box center [1160, 585] width 275 height 43
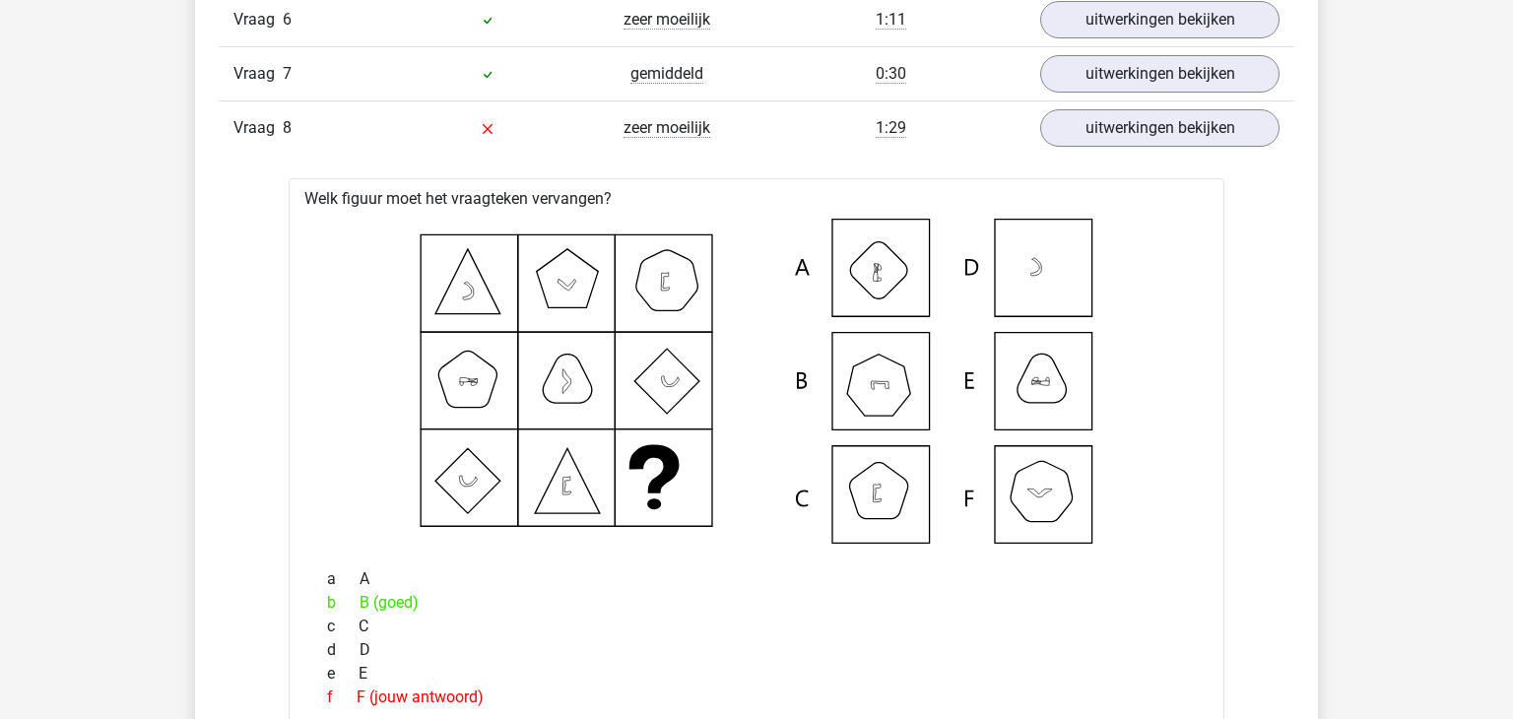
scroll to position [2955, 0]
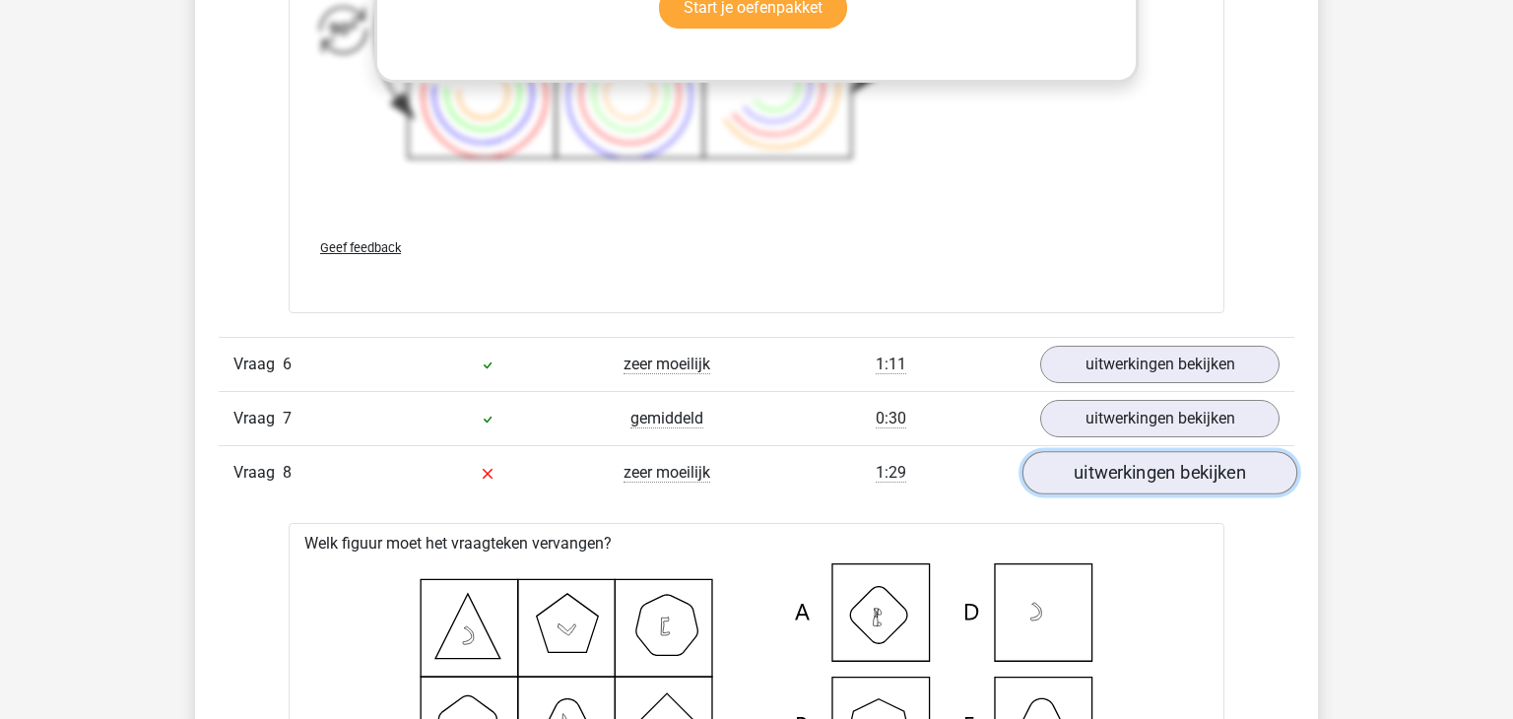
click at [1162, 474] on link "uitwerkingen bekijken" at bounding box center [1160, 472] width 275 height 43
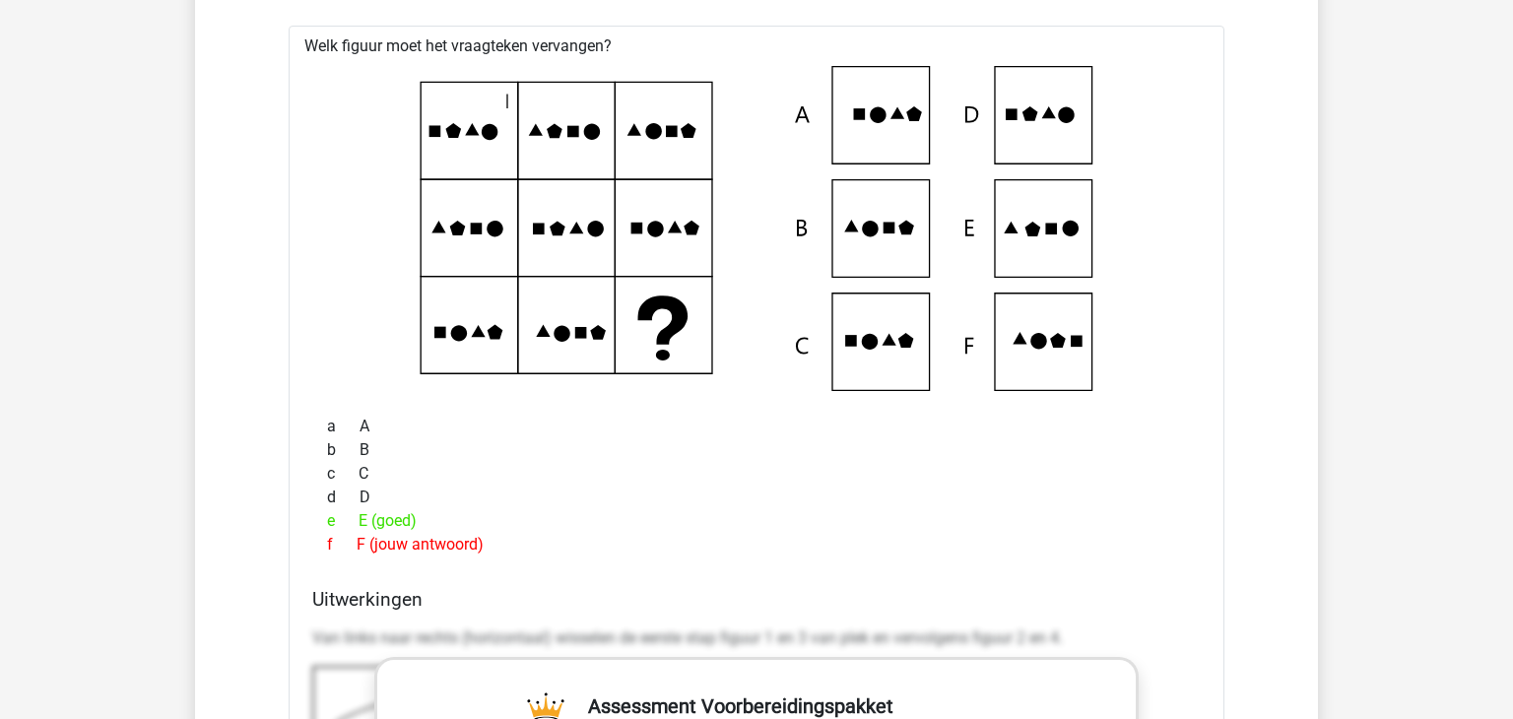
scroll to position [3373, 0]
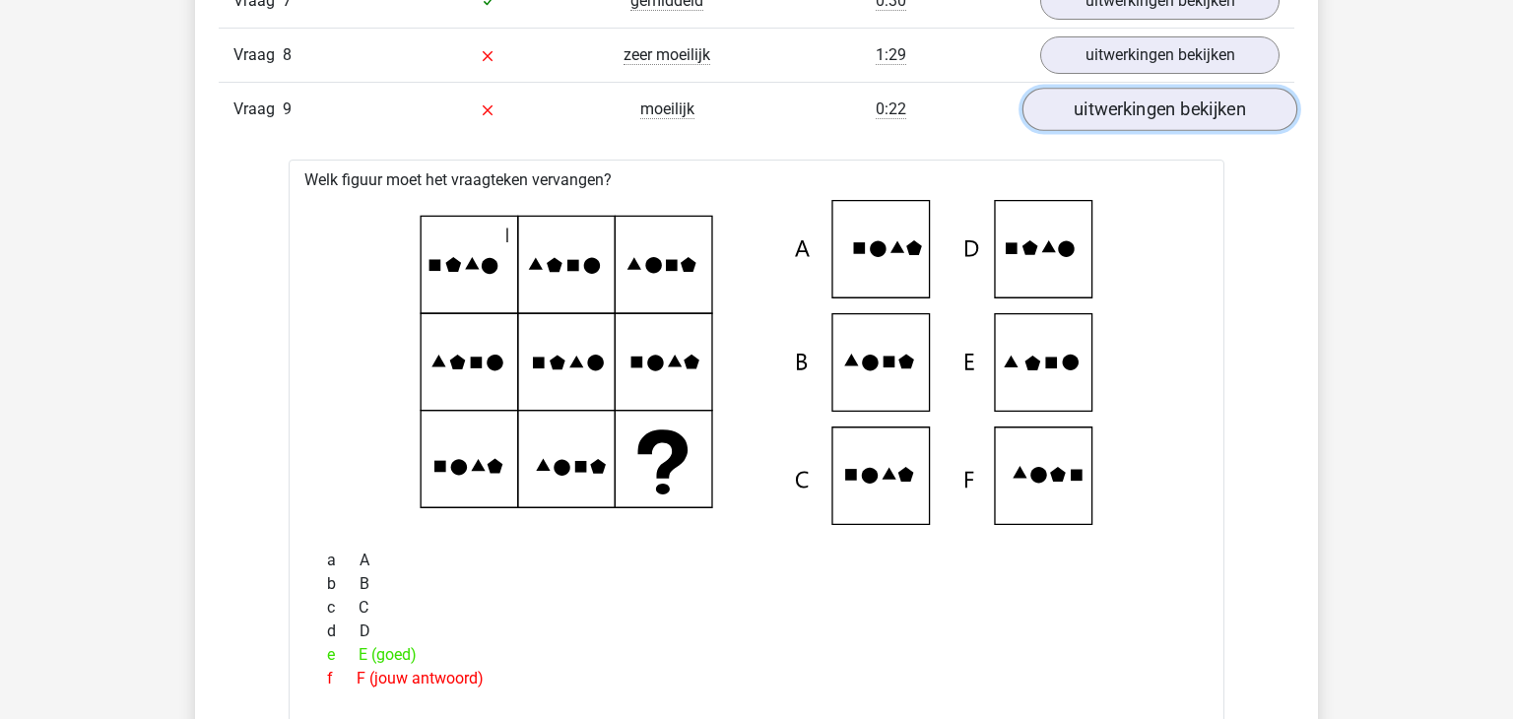
click at [1156, 107] on link "uitwerkingen bekijken" at bounding box center [1160, 109] width 275 height 43
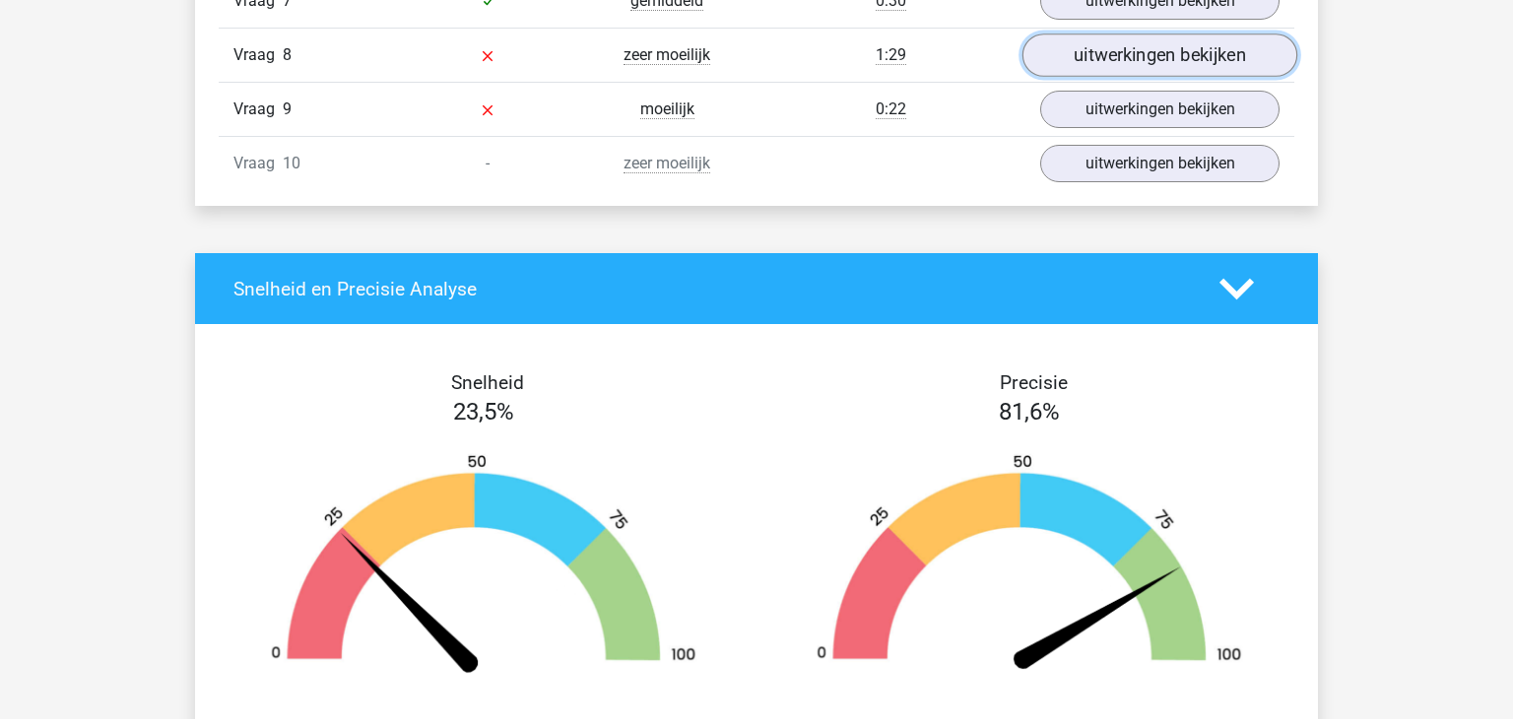
click at [1155, 45] on link "uitwerkingen bekijken" at bounding box center [1160, 54] width 275 height 43
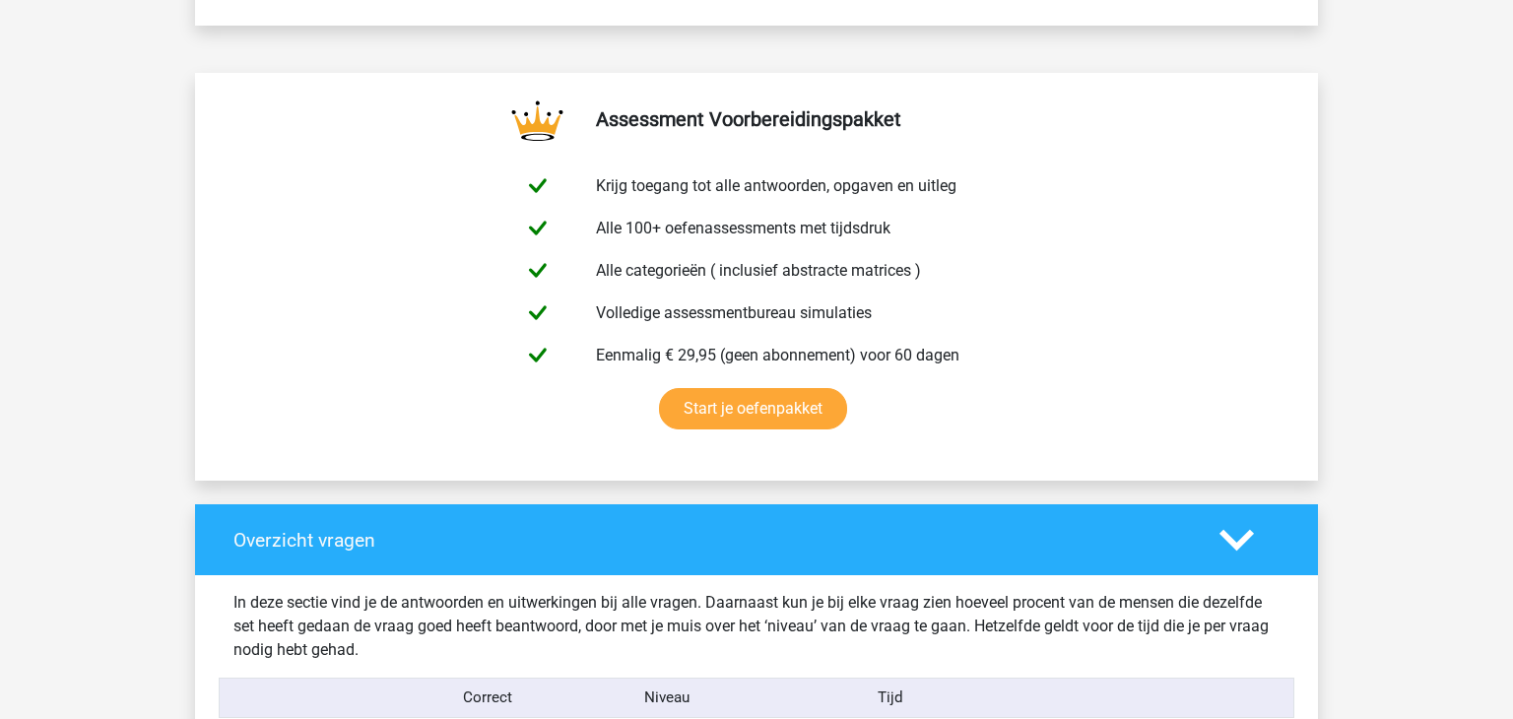
scroll to position [561, 0]
